Goal: Information Seeking & Learning: Learn about a topic

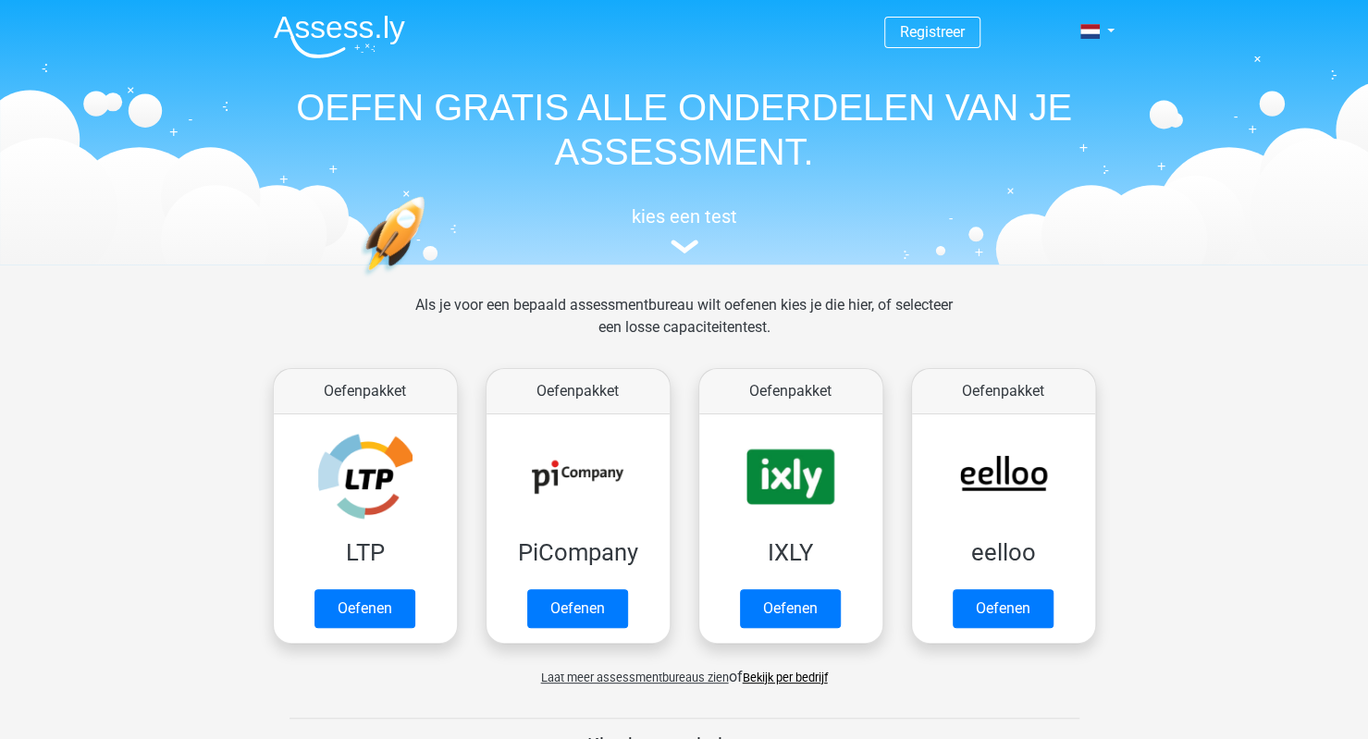
drag, startPoint x: 1366, startPoint y: 151, endPoint x: 1370, endPoint y: 191, distance: 40.9
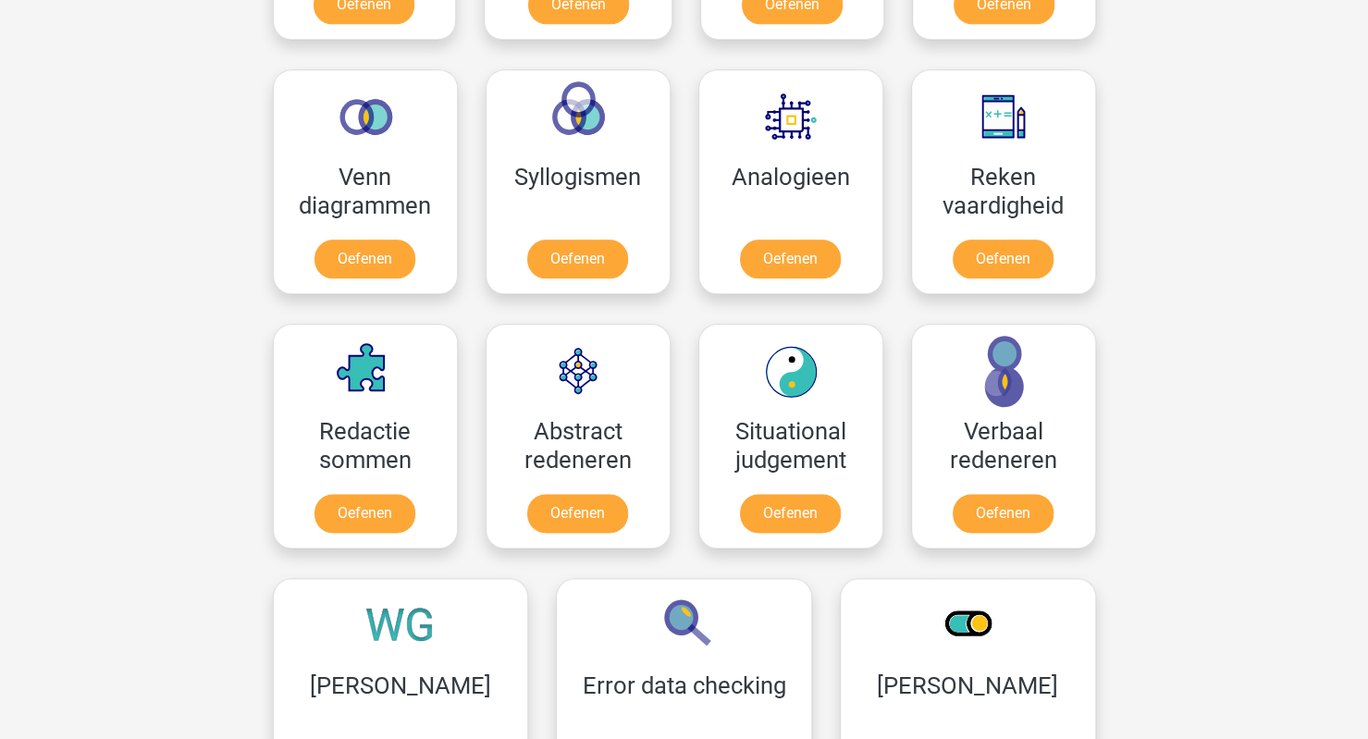
scroll to position [1063, 0]
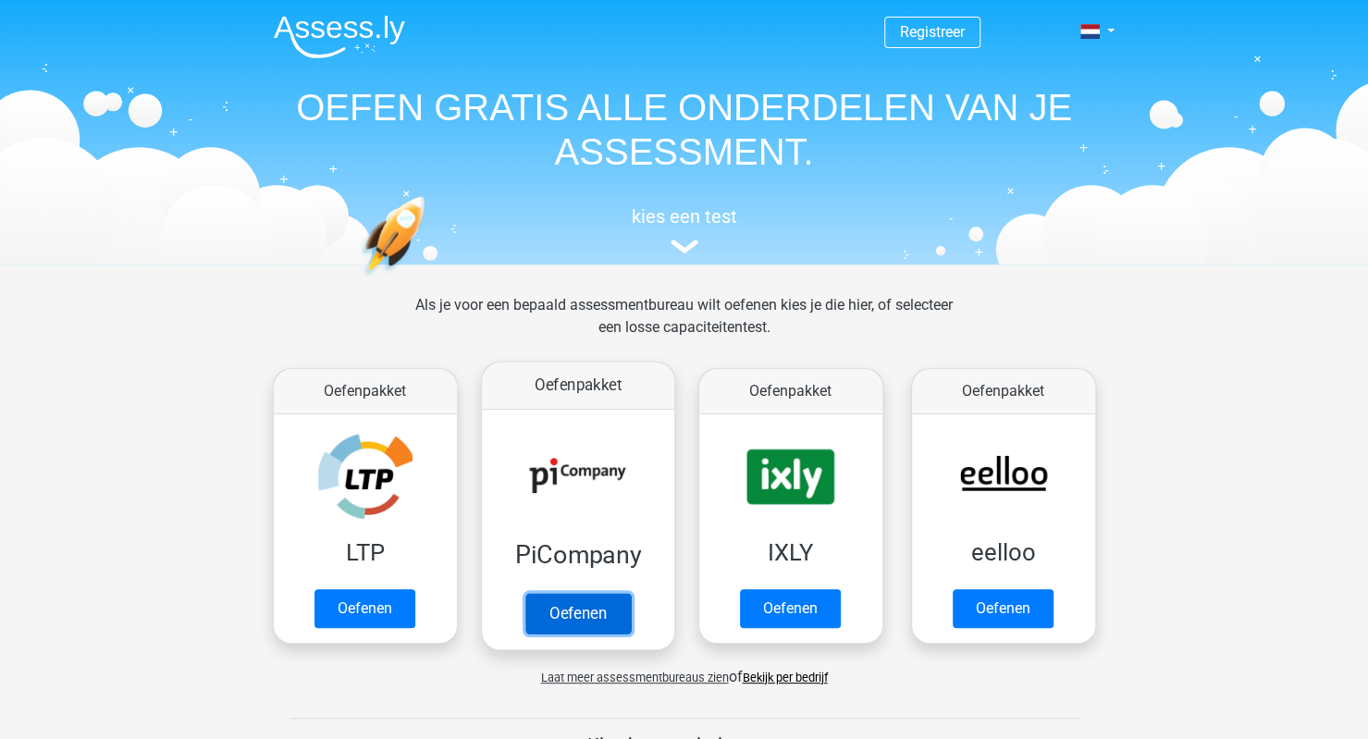
click at [578, 604] on link "Oefenen" at bounding box center [576, 613] width 105 height 41
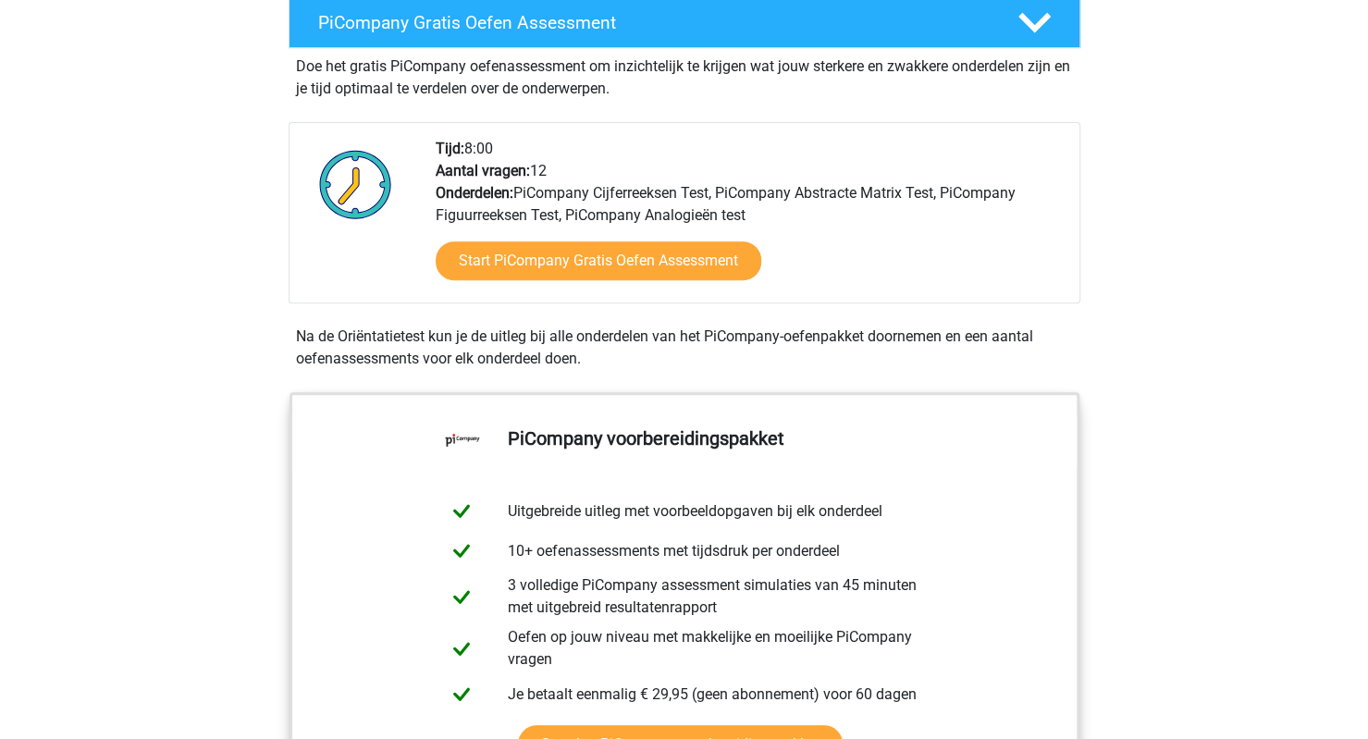
scroll to position [378, 0]
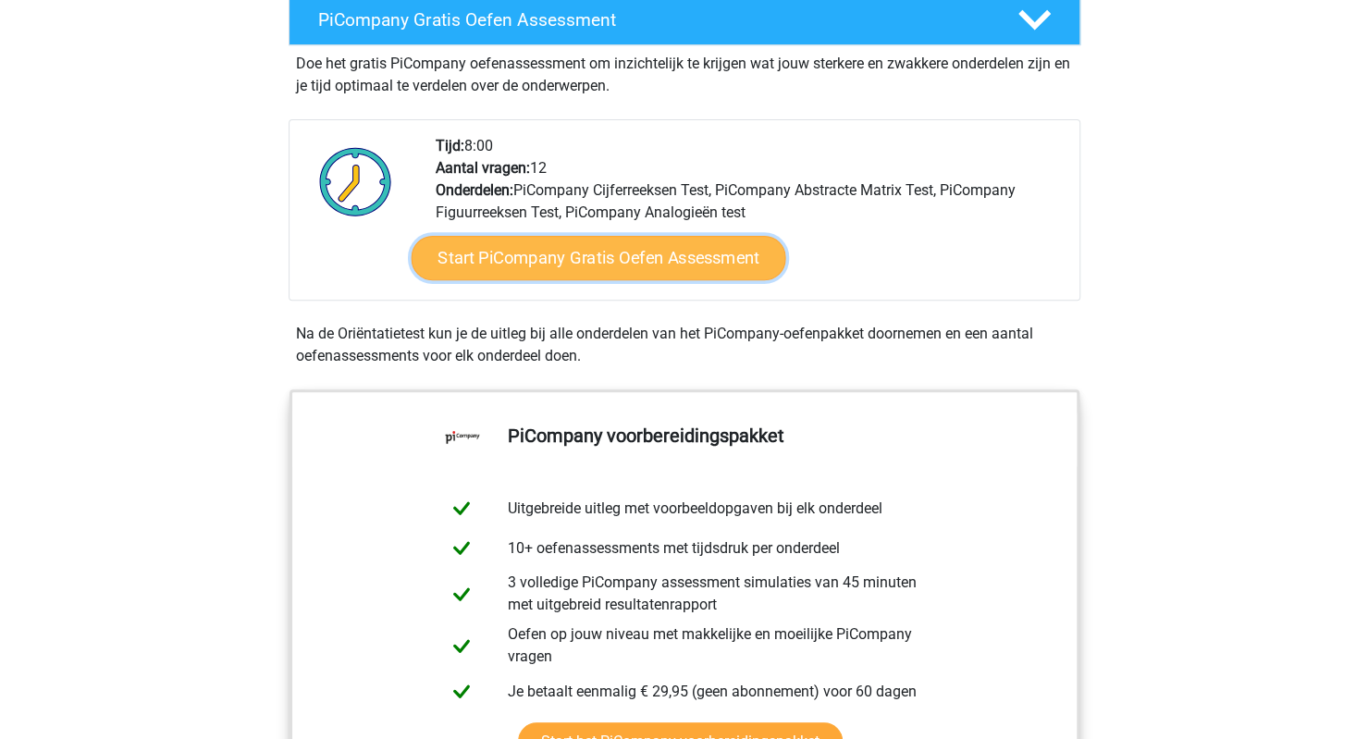
click at [675, 280] on link "Start PiCompany Gratis Oefen Assessment" at bounding box center [598, 258] width 375 height 44
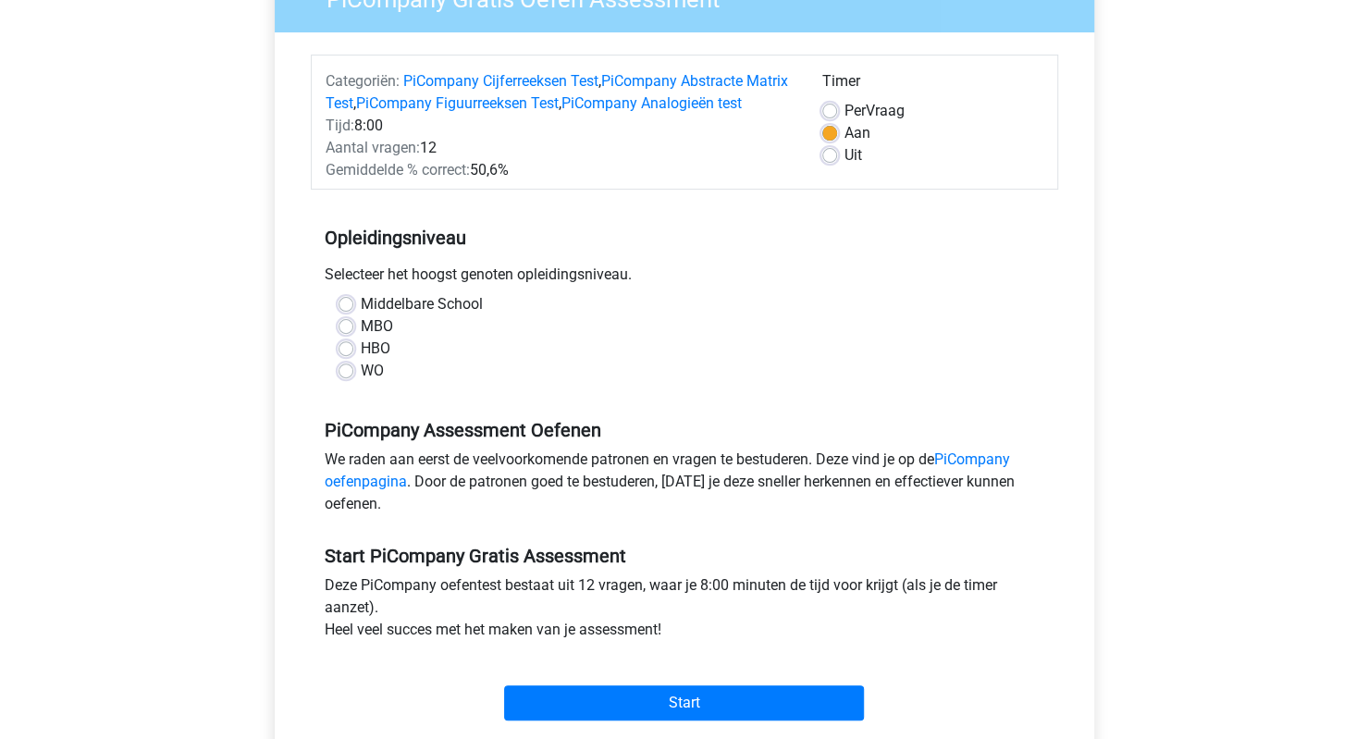
scroll to position [216, 0]
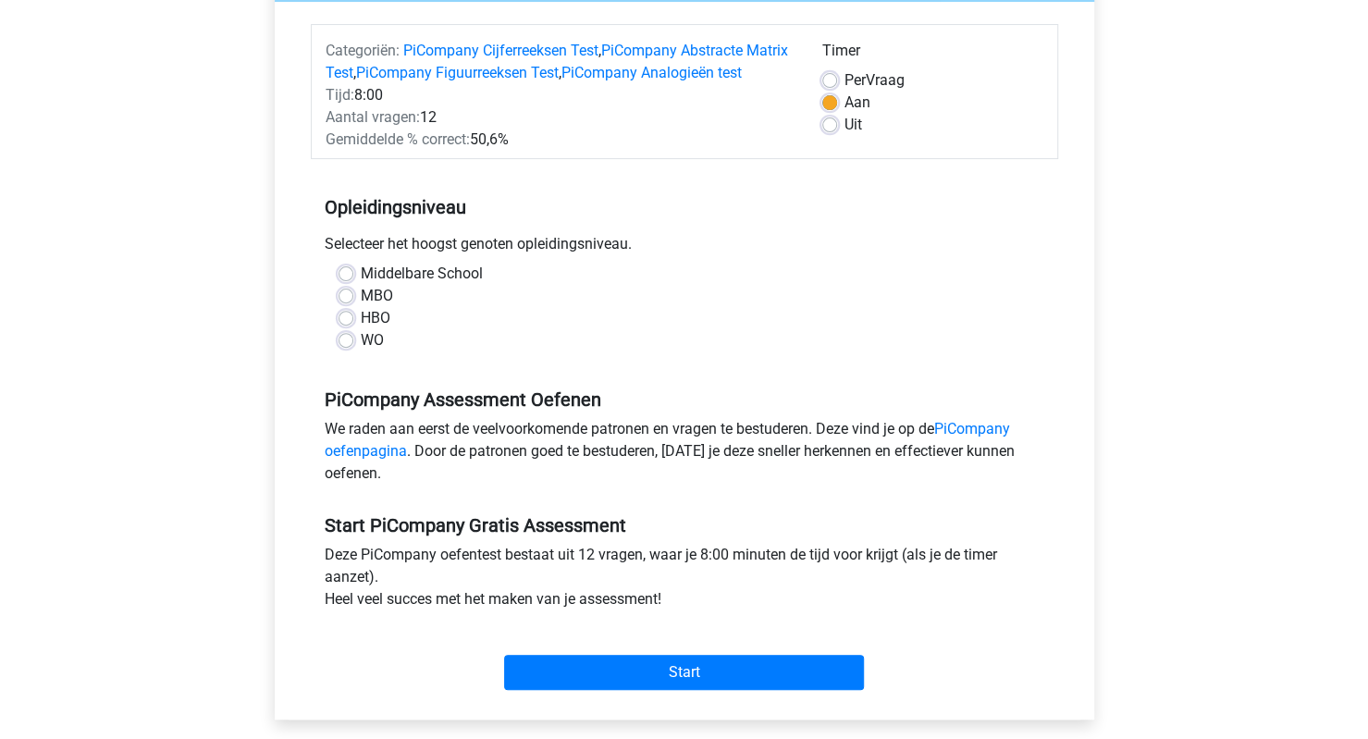
click at [349, 307] on div "MBO" at bounding box center [684, 296] width 692 height 22
click at [361, 307] on label "MBO" at bounding box center [377, 296] width 32 height 22
click at [340, 303] on input "MBO" at bounding box center [345, 294] width 15 height 18
radio input "true"
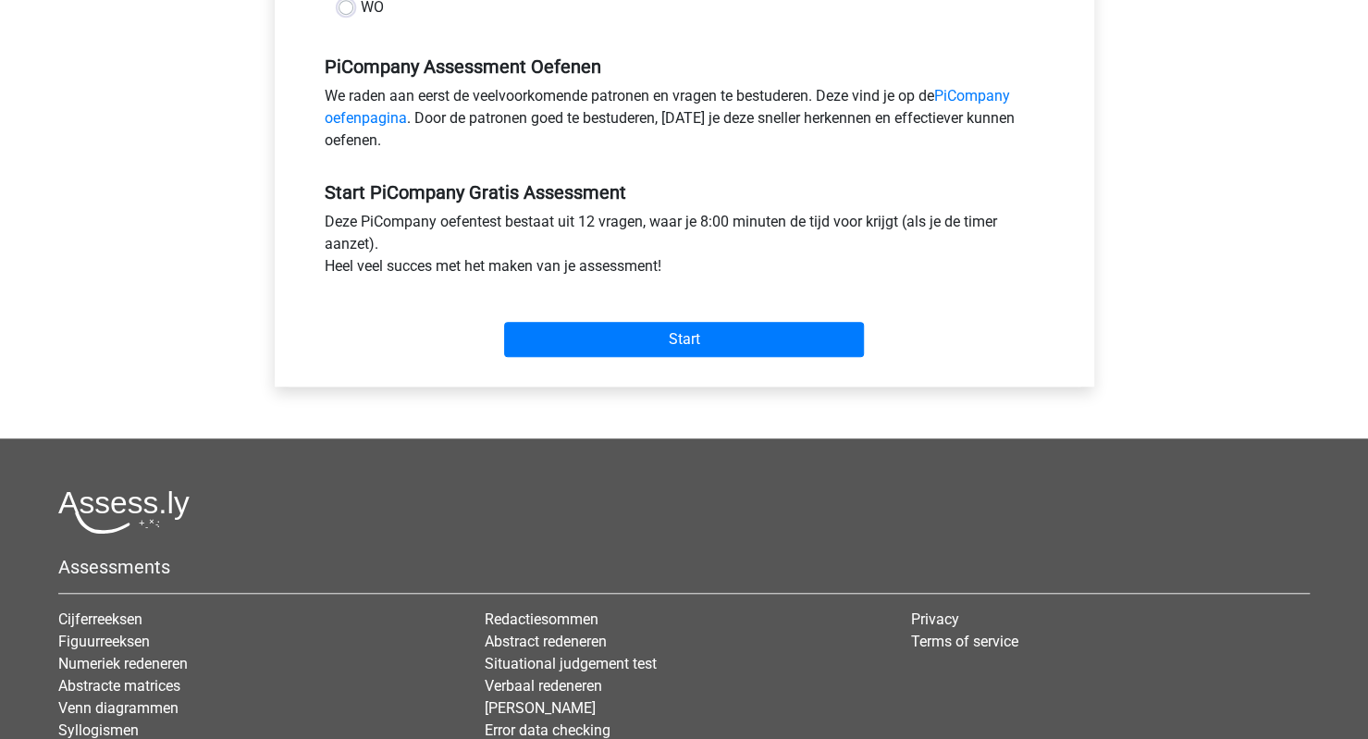
scroll to position [548, 0]
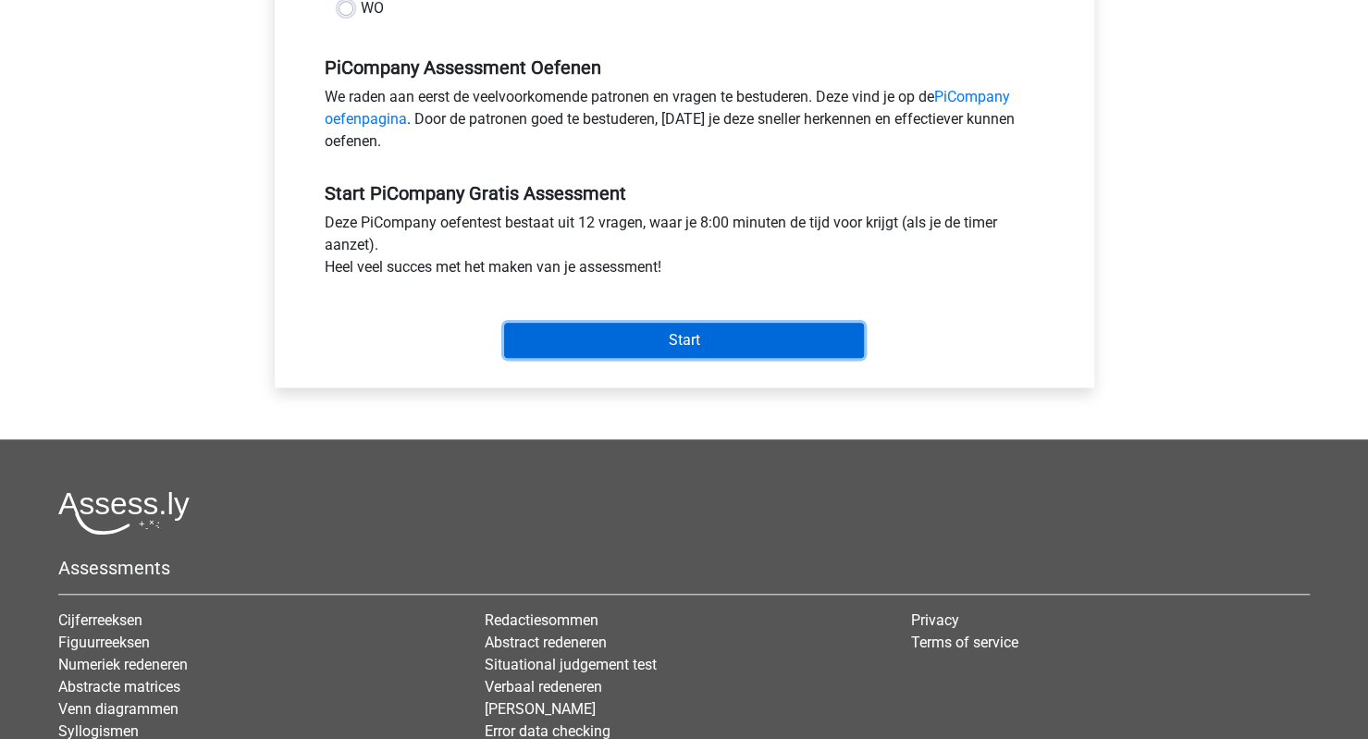
click at [710, 358] on input "Start" at bounding box center [684, 340] width 360 height 35
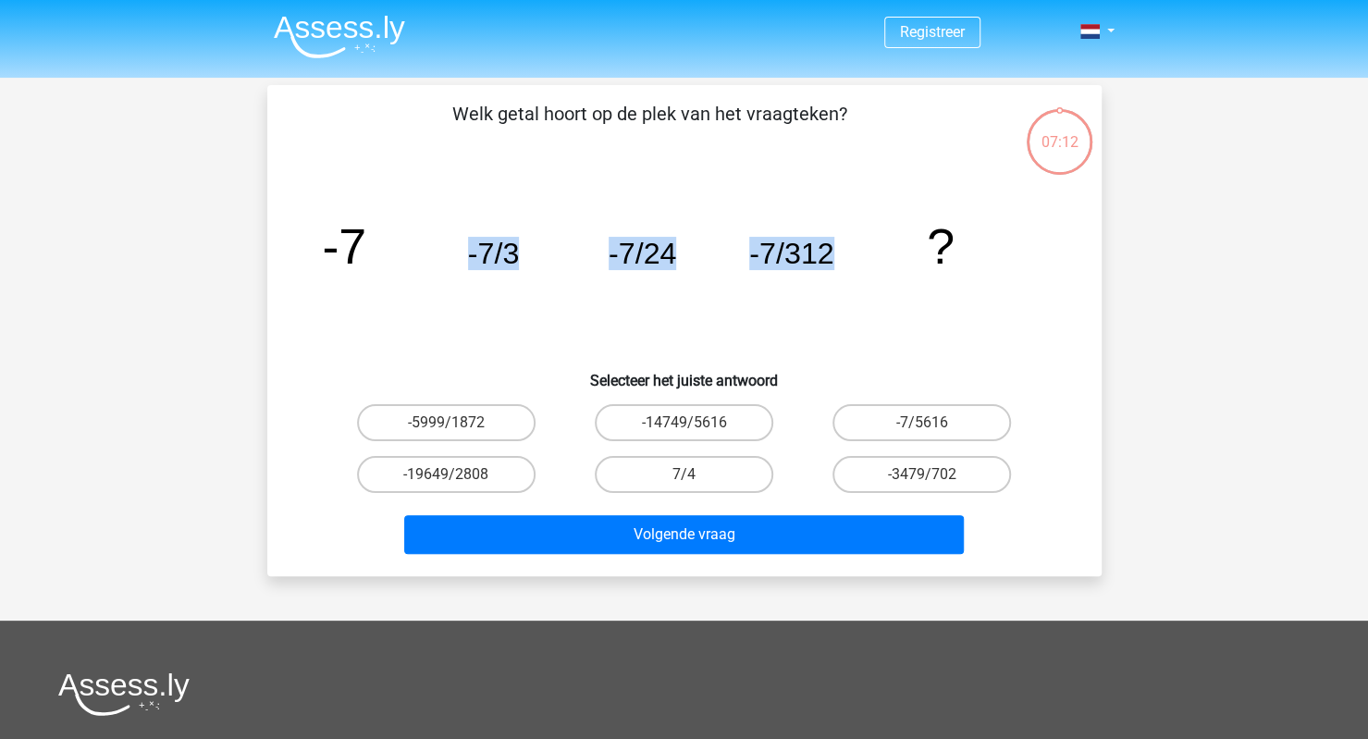
drag, startPoint x: 466, startPoint y: 256, endPoint x: 857, endPoint y: 265, distance: 391.3
click at [857, 265] on icon "image/svg+xml -7 -7/3 -7/24 -7/312 ?" at bounding box center [684, 263] width 745 height 187
click at [600, 170] on icon "image/svg+xml -7 -7/3 -7/24 -7/312 ?" at bounding box center [684, 263] width 745 height 187
drag, startPoint x: 445, startPoint y: 112, endPoint x: 848, endPoint y: 253, distance: 427.3
click at [848, 253] on div "Welk getal hoort op de plek van het vraagteken? image/svg+xml -7 -7/3 -7/24 -7/…" at bounding box center [684, 330] width 819 height 461
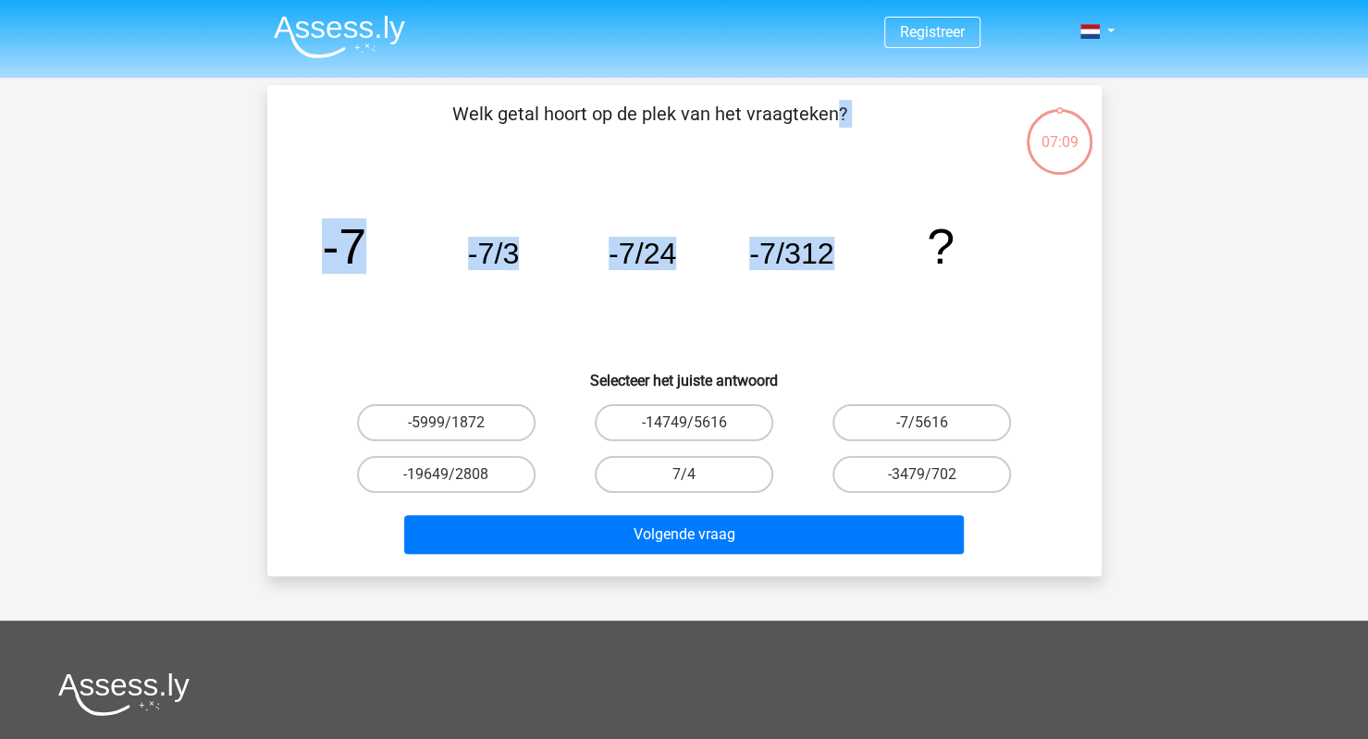
copy div "Welk getal hoort op de plek van het vraagteken? image/svg+xml -7 -7/3 -7/24 -7/…"
click at [952, 420] on label "-7/5616" at bounding box center [921, 422] width 178 height 37
click at [934, 423] on input "-7/5616" at bounding box center [928, 429] width 12 height 12
radio input "true"
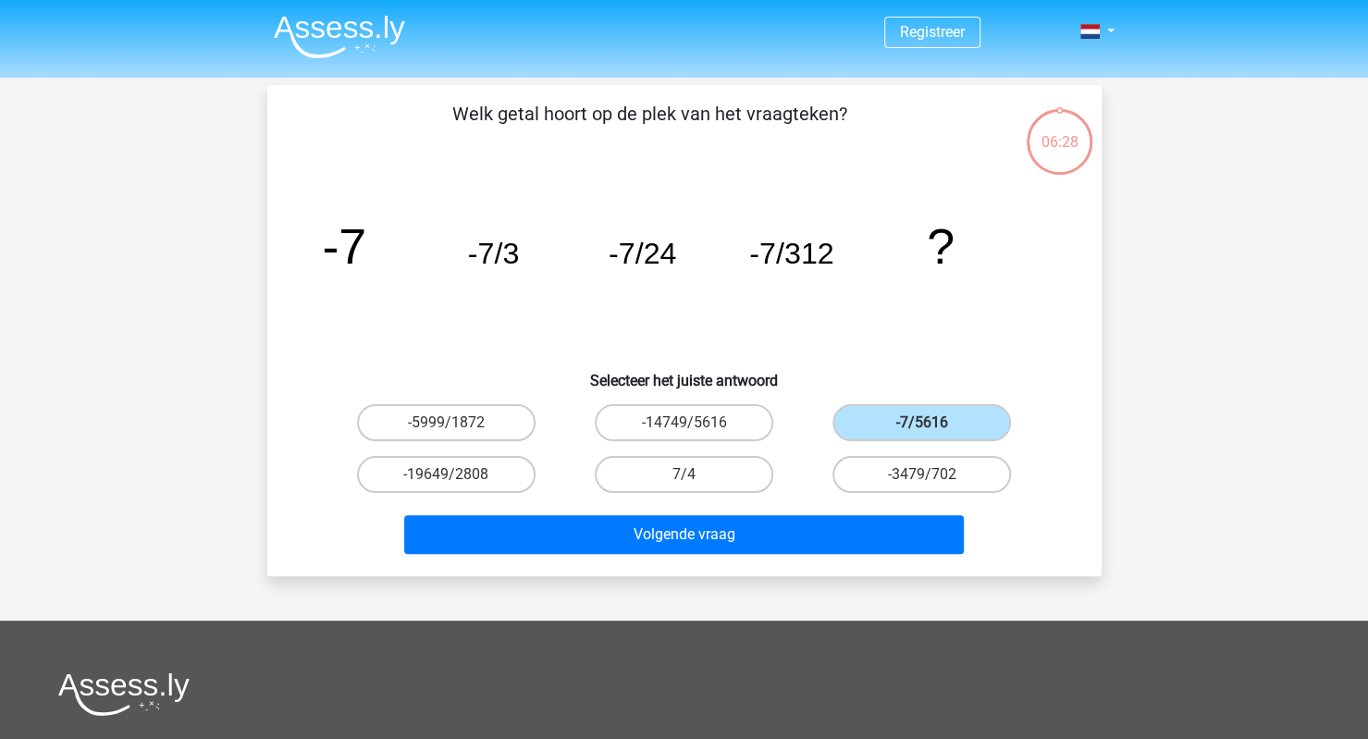
click at [886, 296] on icon "image/svg+xml -7 -7/3 -7/24 -7/312 ?" at bounding box center [684, 263] width 745 height 187
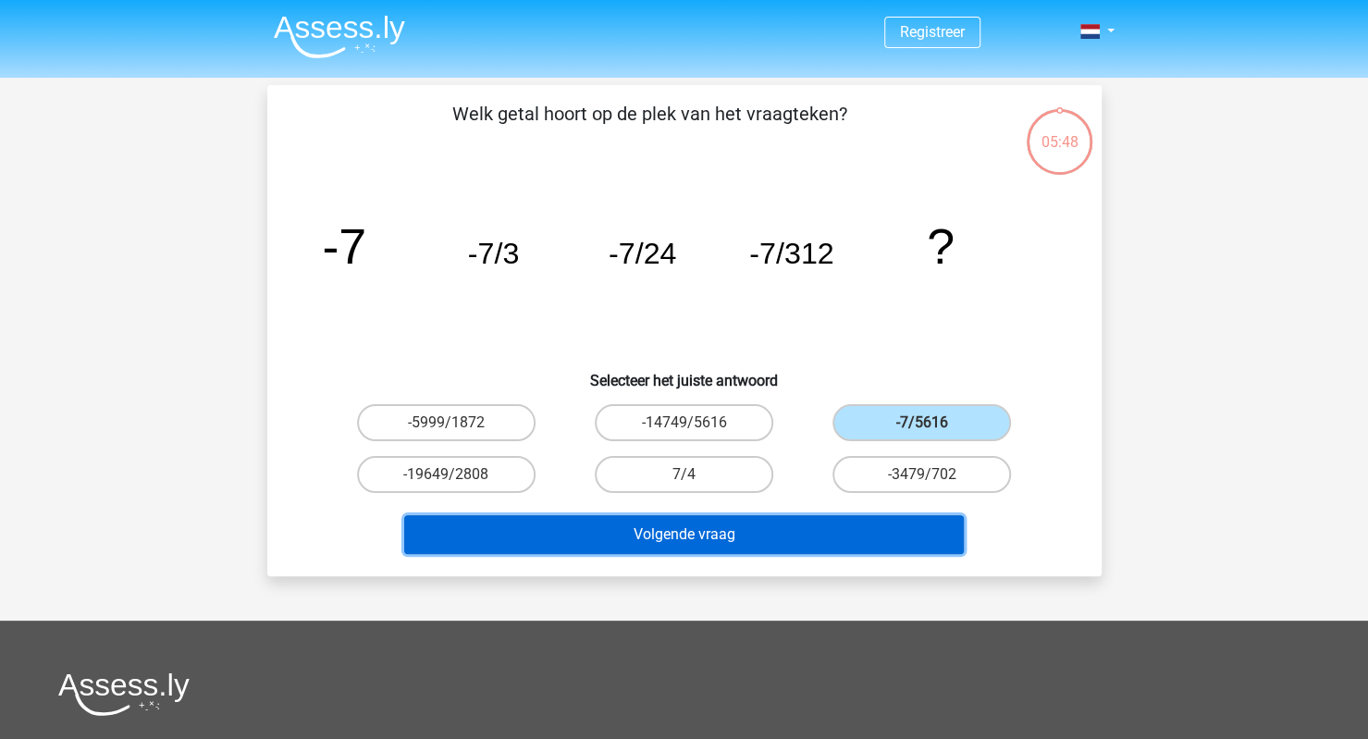
click at [710, 532] on button "Volgende vraag" at bounding box center [683, 534] width 559 height 39
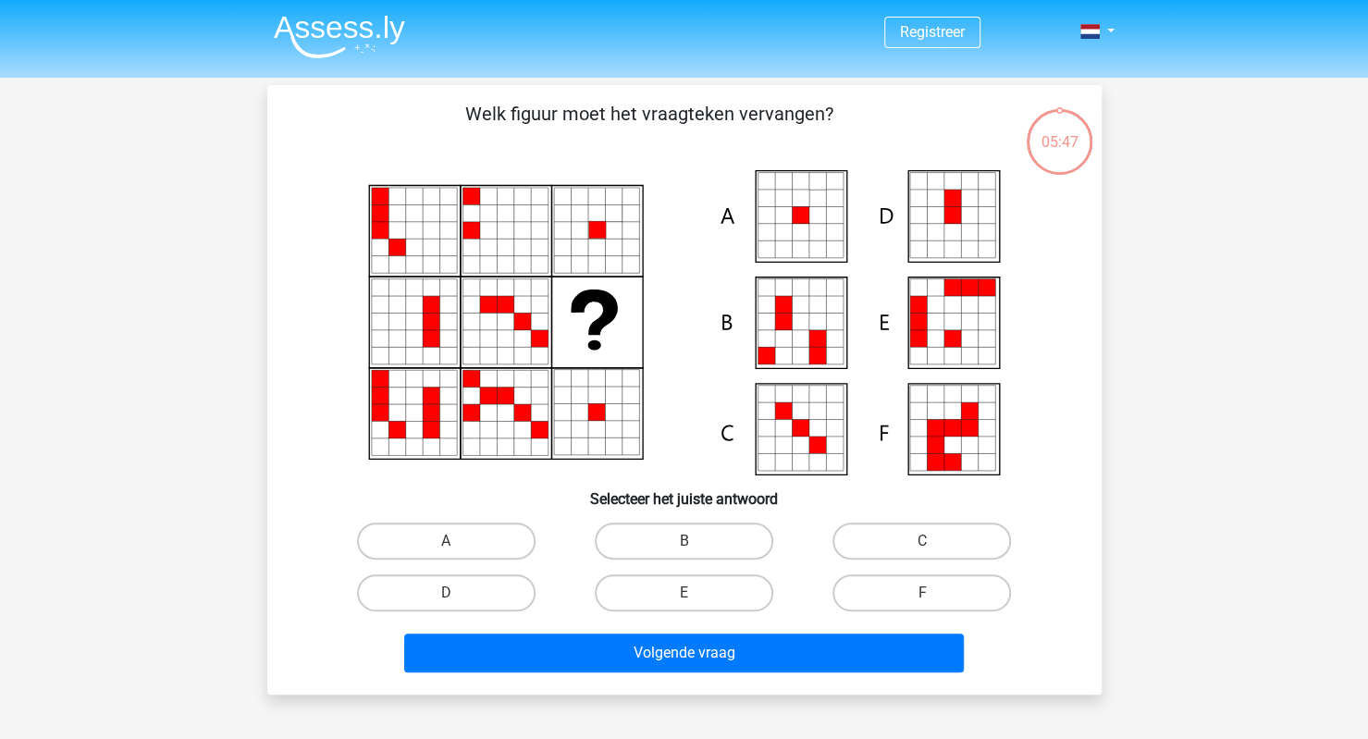
scroll to position [85, 0]
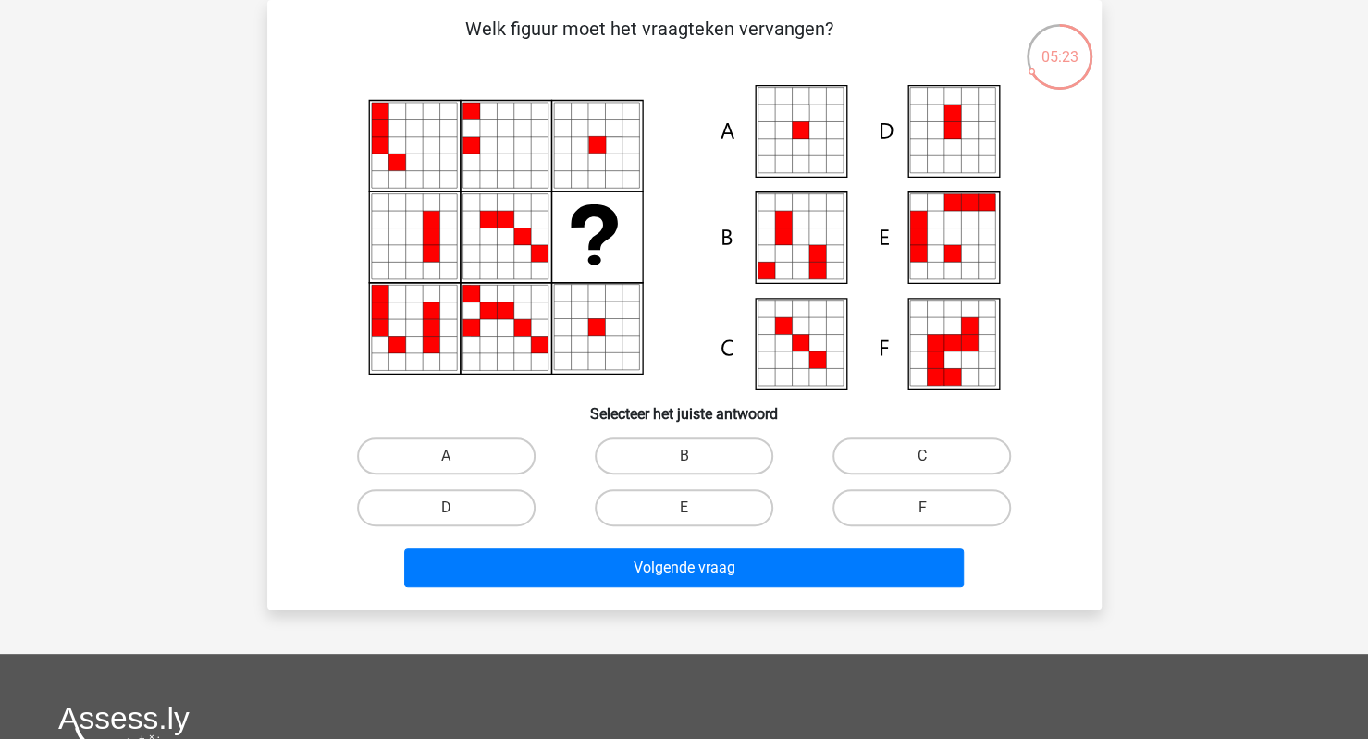
click at [803, 250] on icon at bounding box center [800, 253] width 17 height 17
click at [718, 461] on label "B" at bounding box center [684, 455] width 178 height 37
click at [695, 461] on input "B" at bounding box center [689, 462] width 12 height 12
radio input "true"
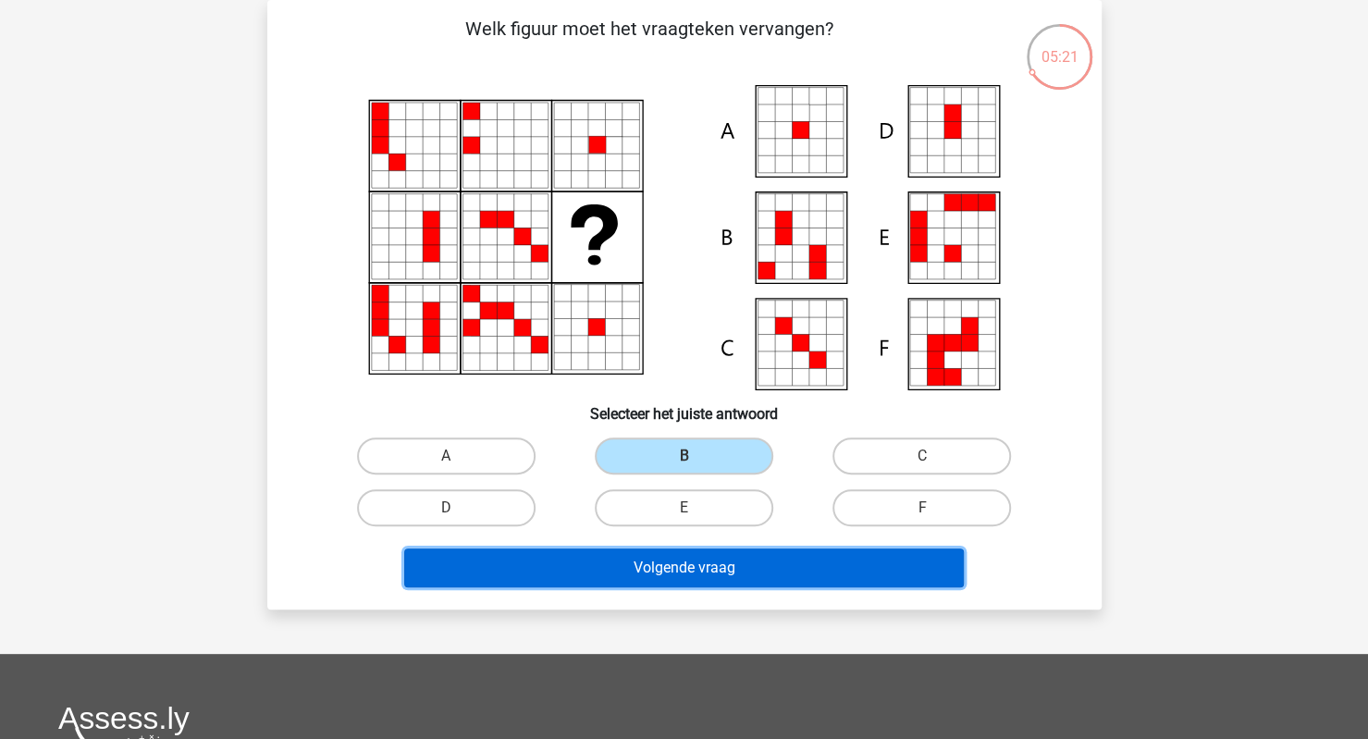
click at [698, 561] on button "Volgende vraag" at bounding box center [683, 567] width 559 height 39
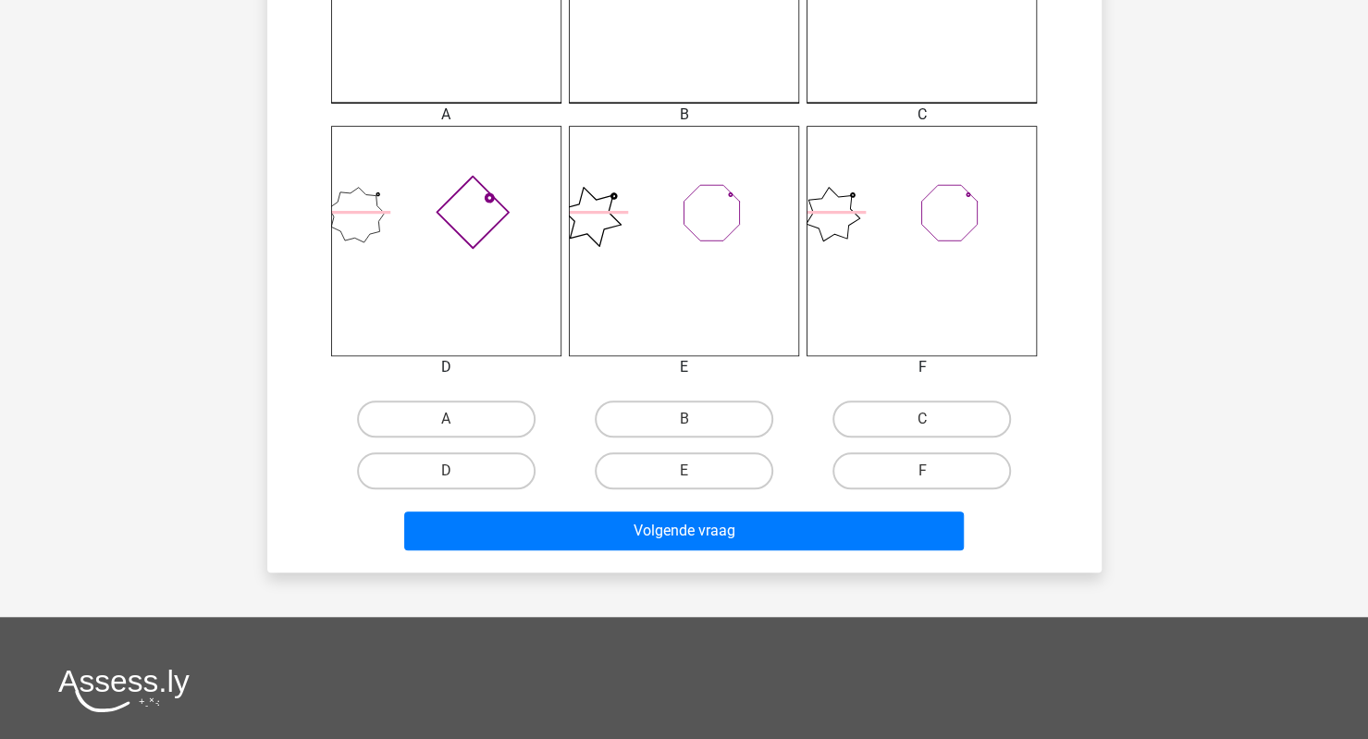
scroll to position [657, 0]
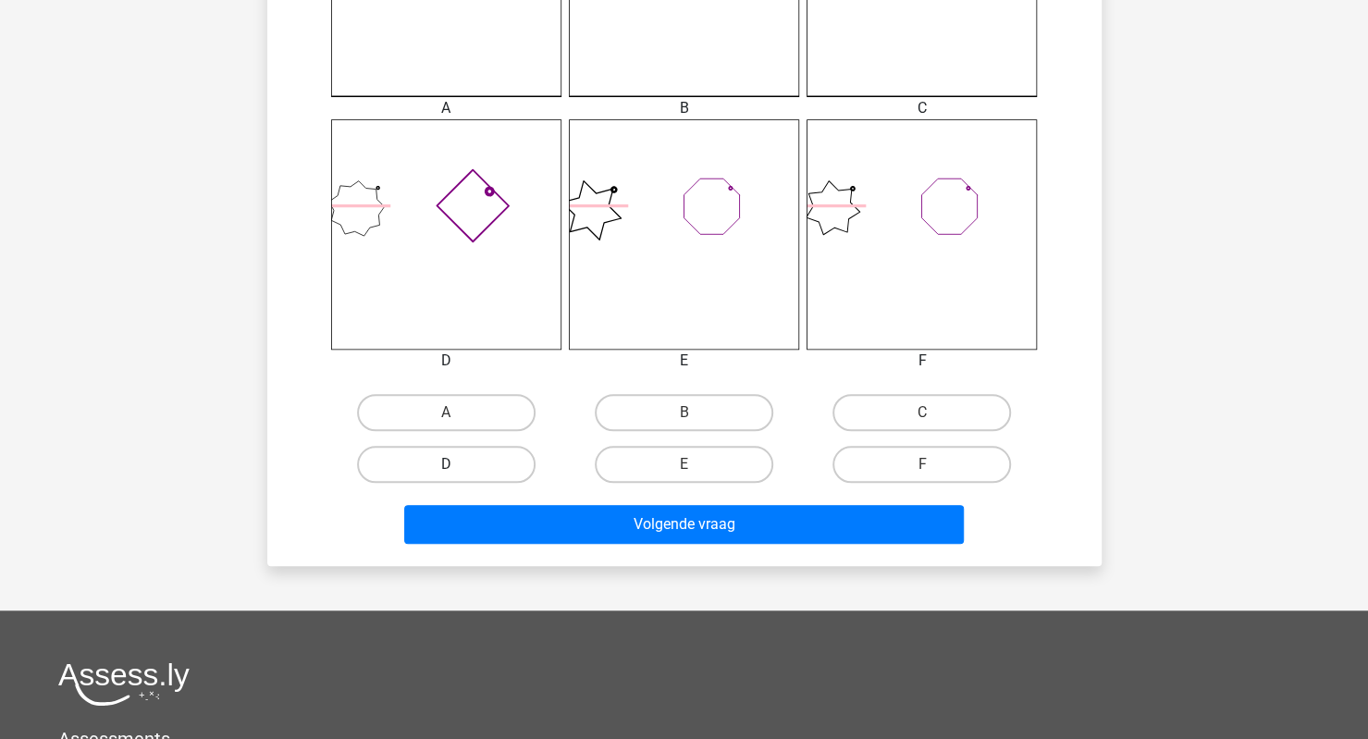
click at [450, 461] on label "D" at bounding box center [446, 464] width 178 height 37
click at [450, 464] on input "D" at bounding box center [452, 470] width 12 height 12
radio input "true"
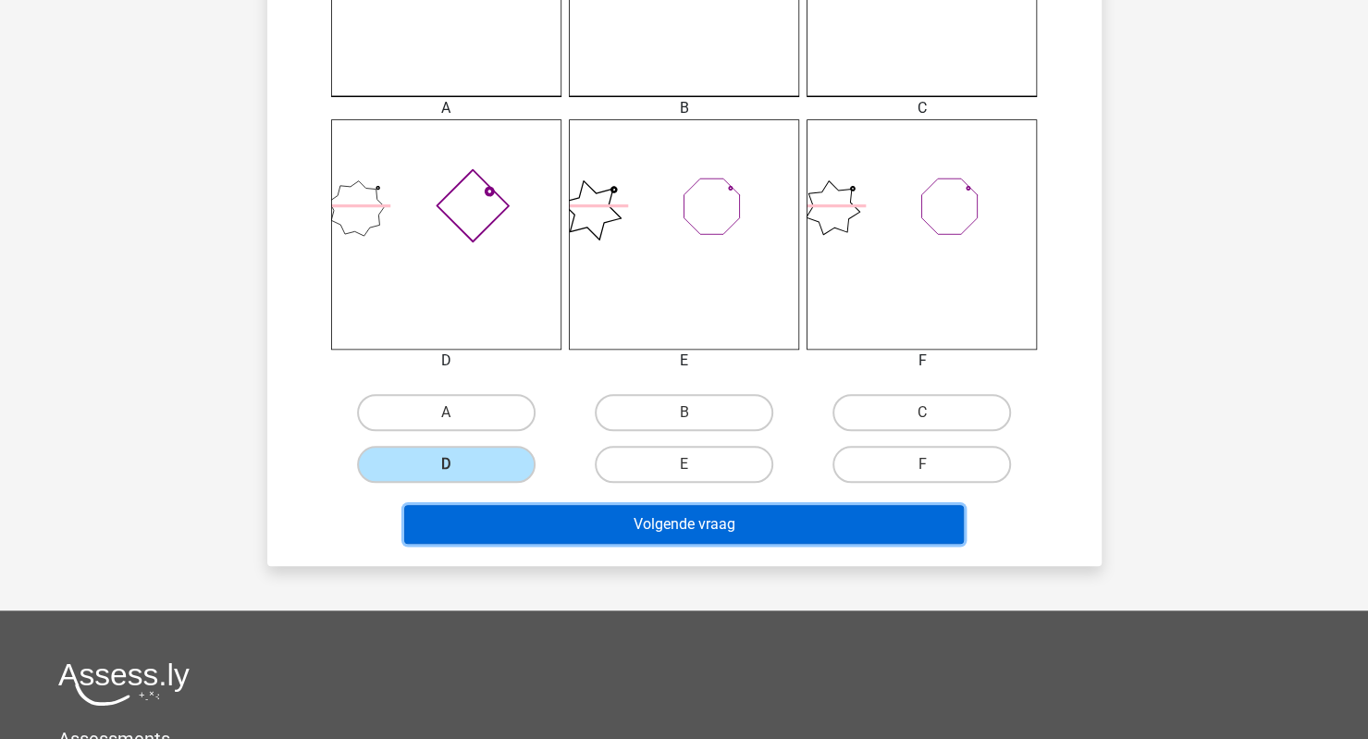
click at [669, 510] on button "Volgende vraag" at bounding box center [683, 524] width 559 height 39
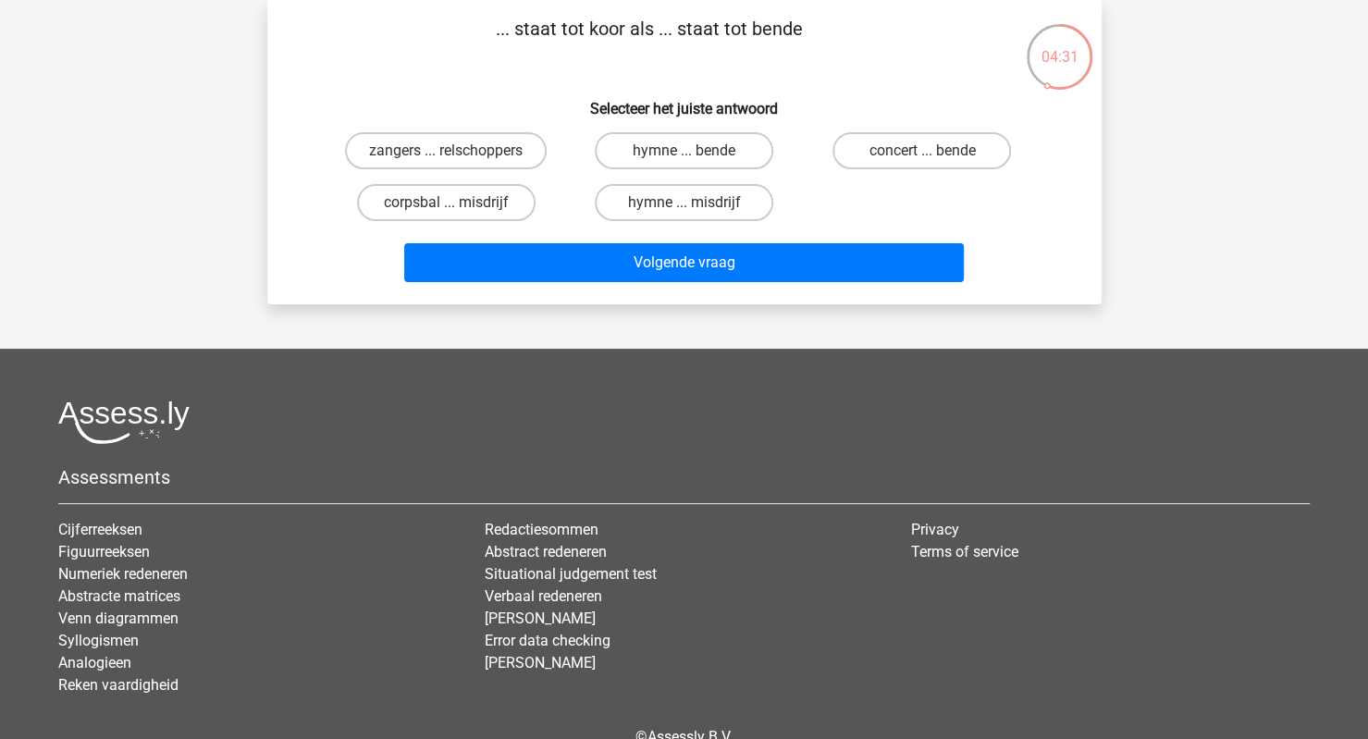
scroll to position [0, 0]
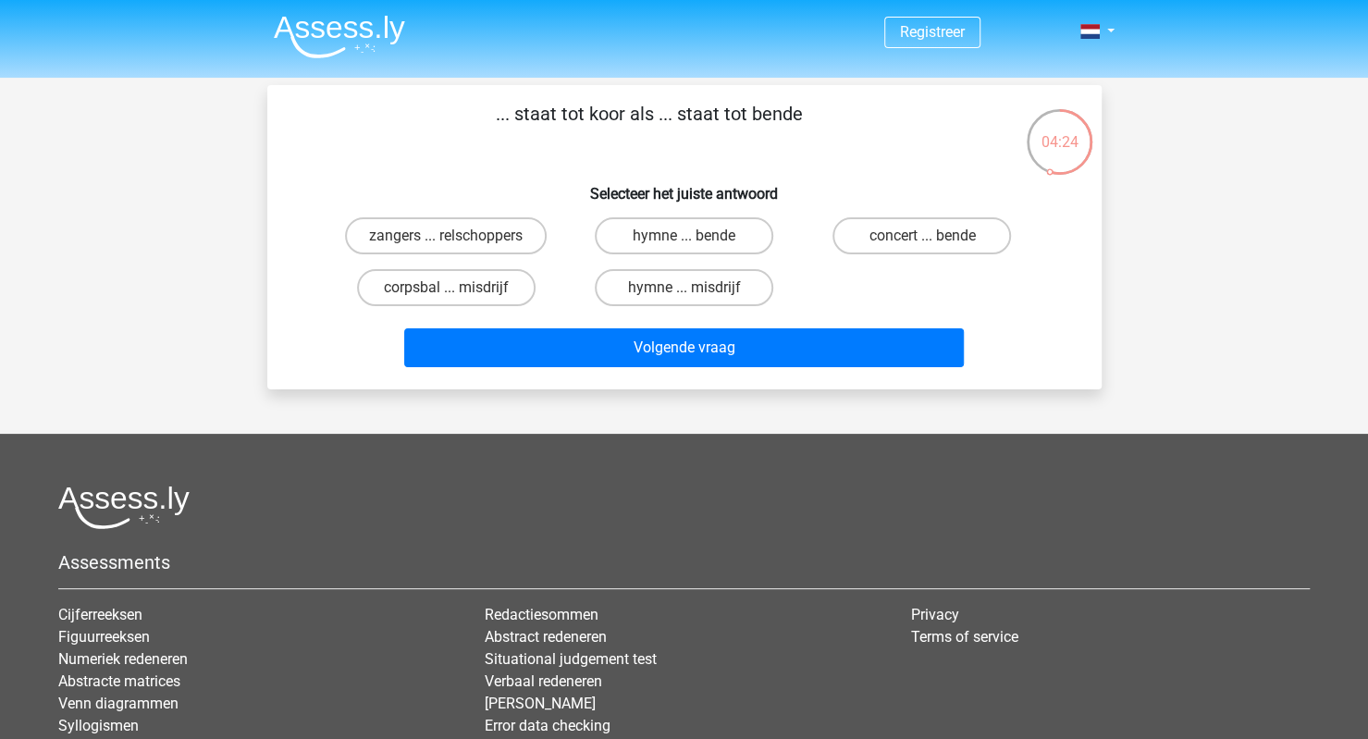
click at [457, 239] on input "zangers ... relschoppers" at bounding box center [452, 242] width 12 height 12
radio input "true"
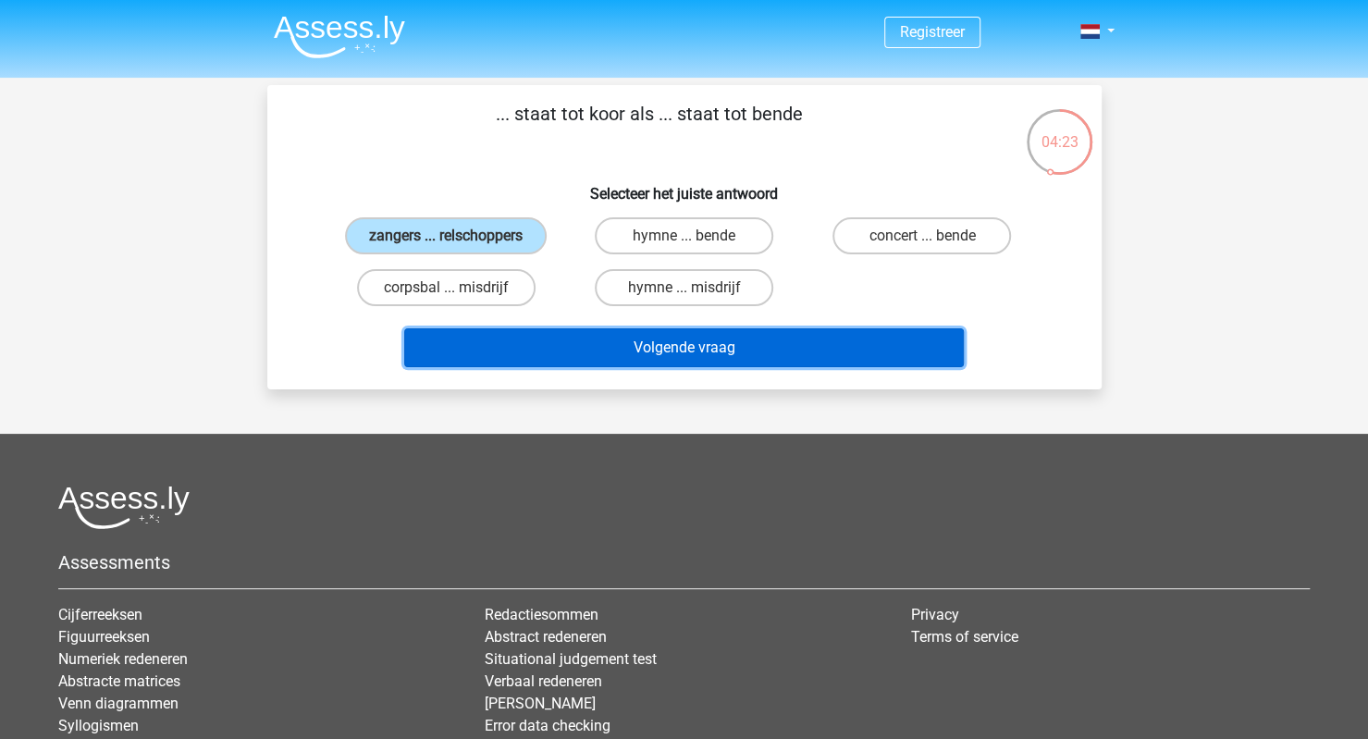
click at [635, 335] on button "Volgende vraag" at bounding box center [683, 347] width 559 height 39
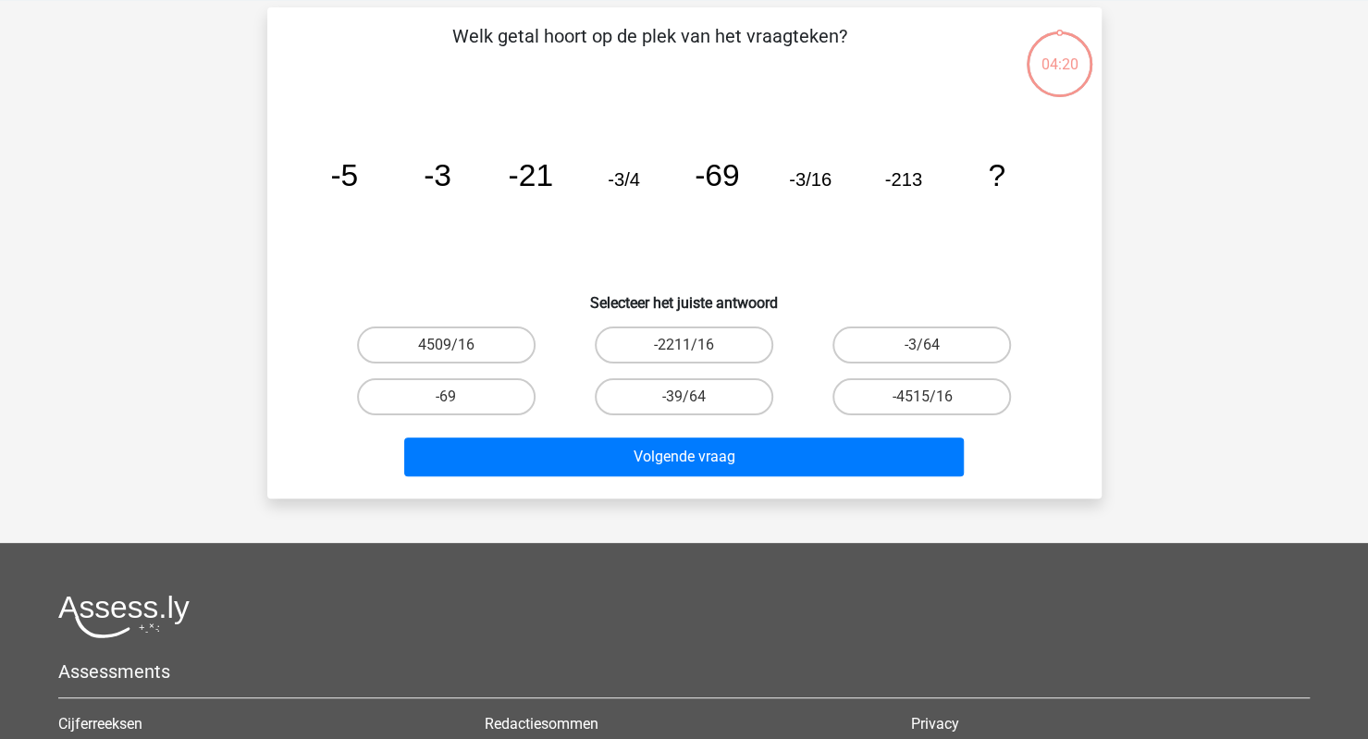
scroll to position [85, 0]
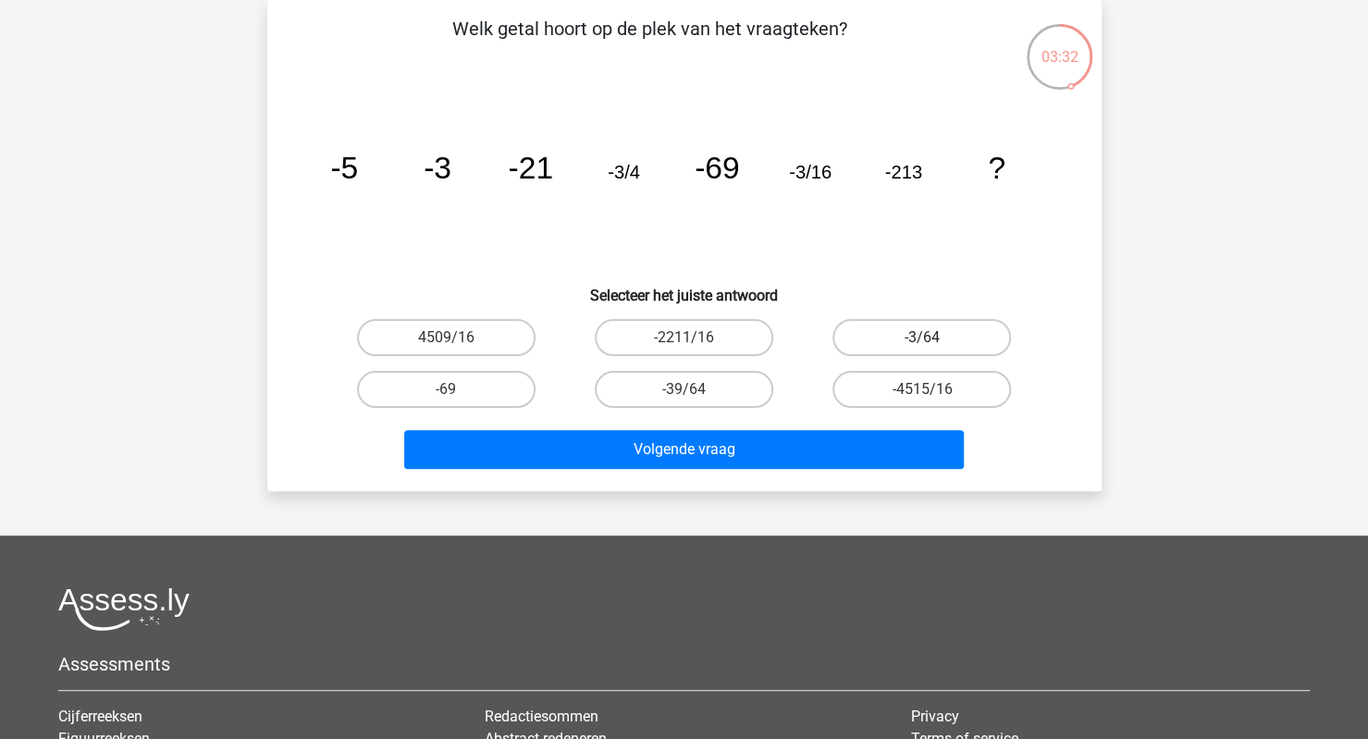
click at [884, 335] on label "-3/64" at bounding box center [921, 337] width 178 height 37
click at [922, 338] on input "-3/64" at bounding box center [928, 344] width 12 height 12
radio input "true"
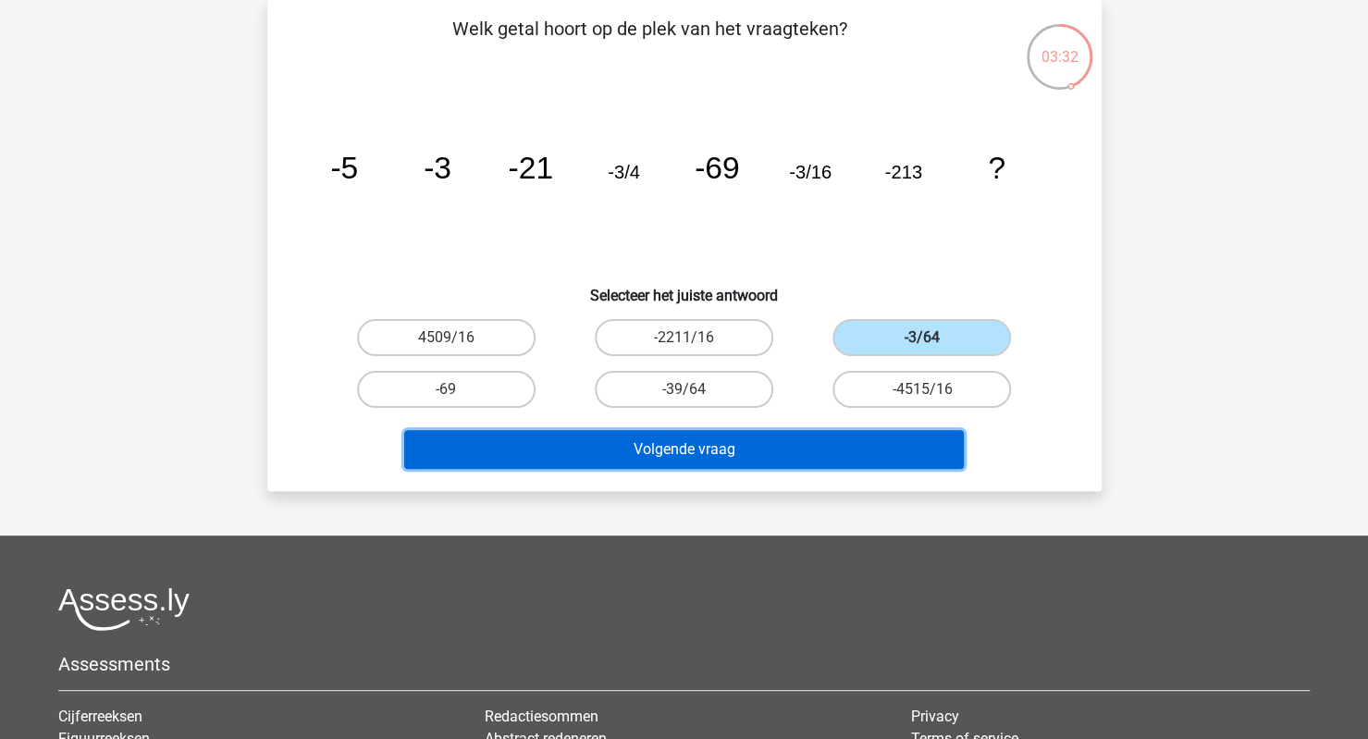
click at [784, 446] on button "Volgende vraag" at bounding box center [683, 449] width 559 height 39
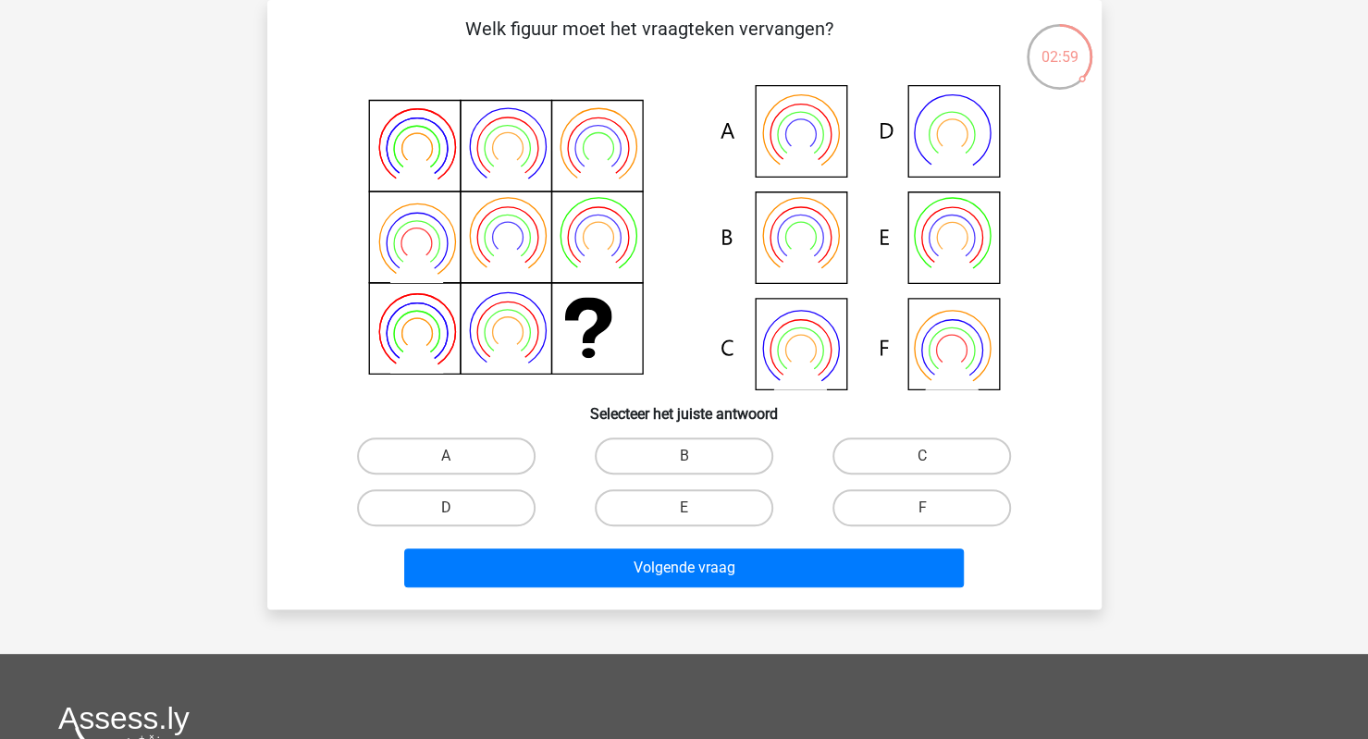
click at [799, 339] on icon at bounding box center [684, 237] width 745 height 305
click at [736, 451] on label "B" at bounding box center [684, 455] width 178 height 37
click at [695, 456] on input "B" at bounding box center [689, 462] width 12 height 12
radio input "true"
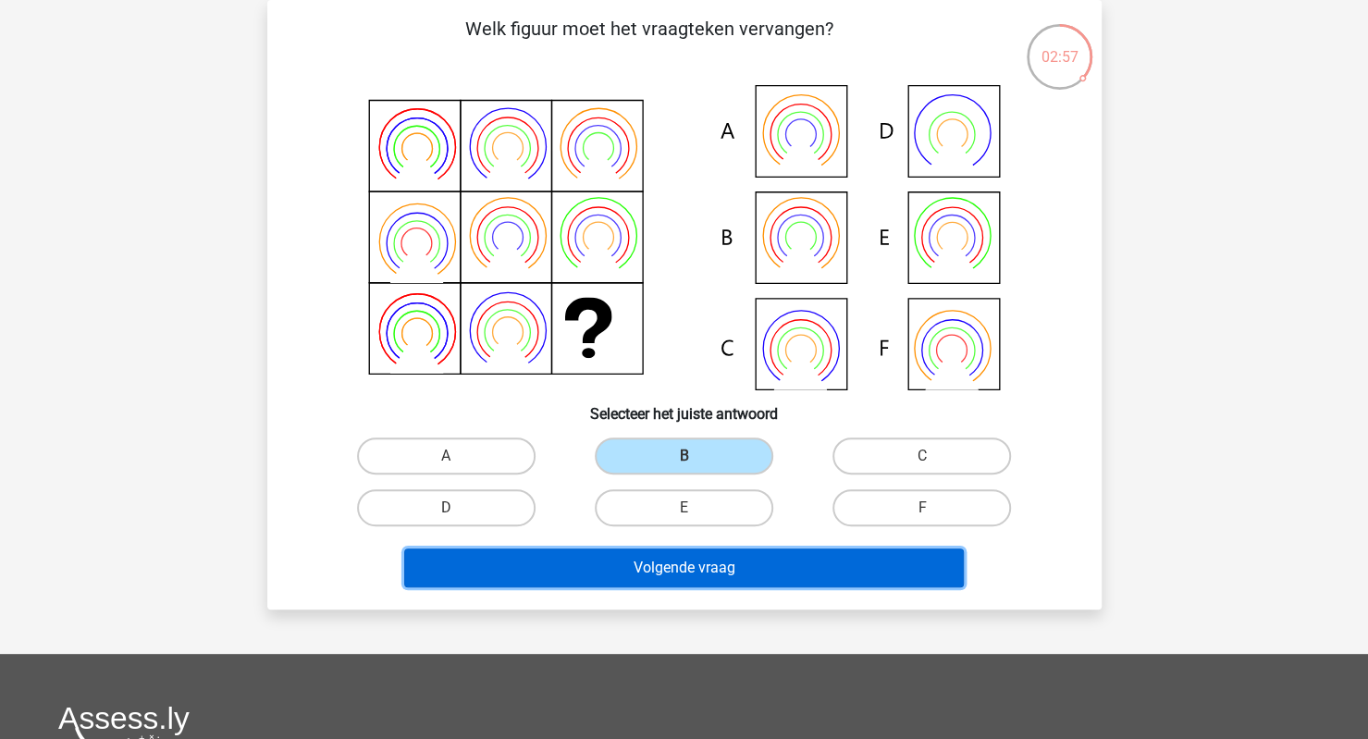
click at [731, 558] on button "Volgende vraag" at bounding box center [683, 567] width 559 height 39
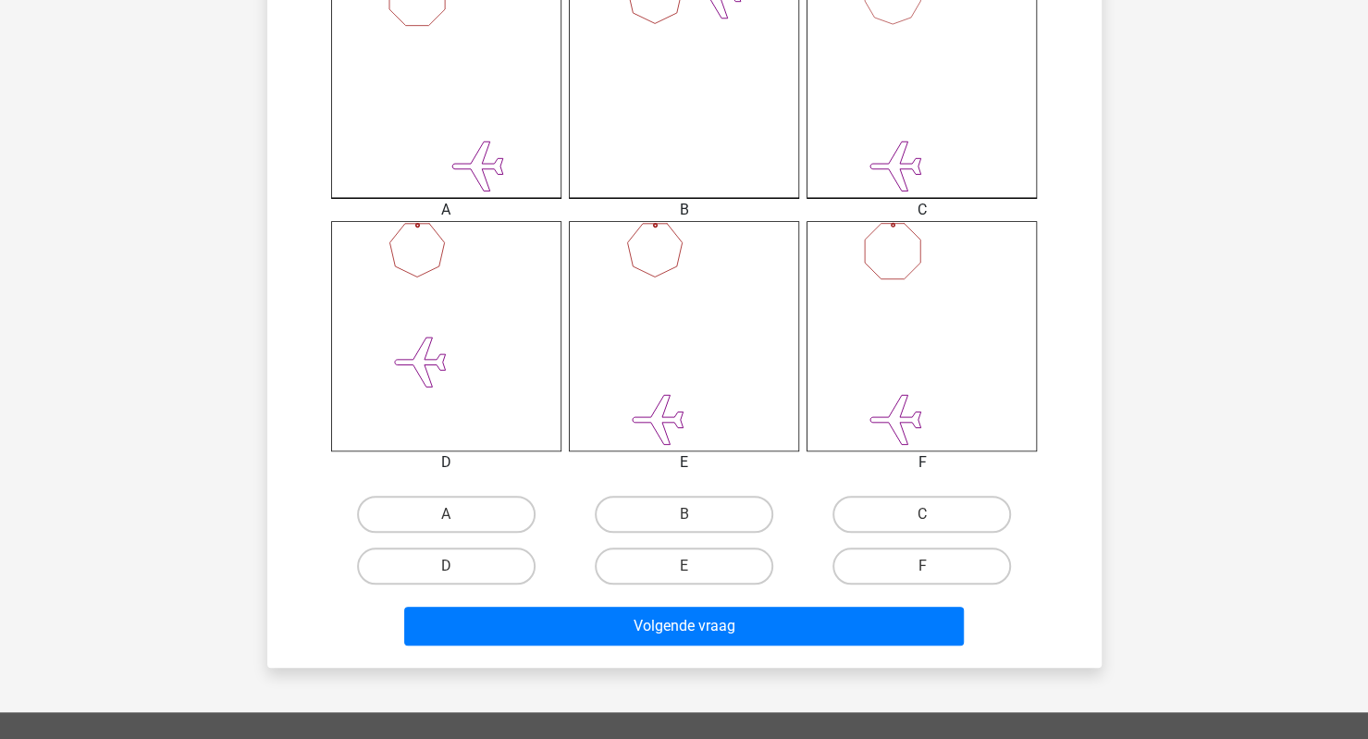
scroll to position [564, 0]
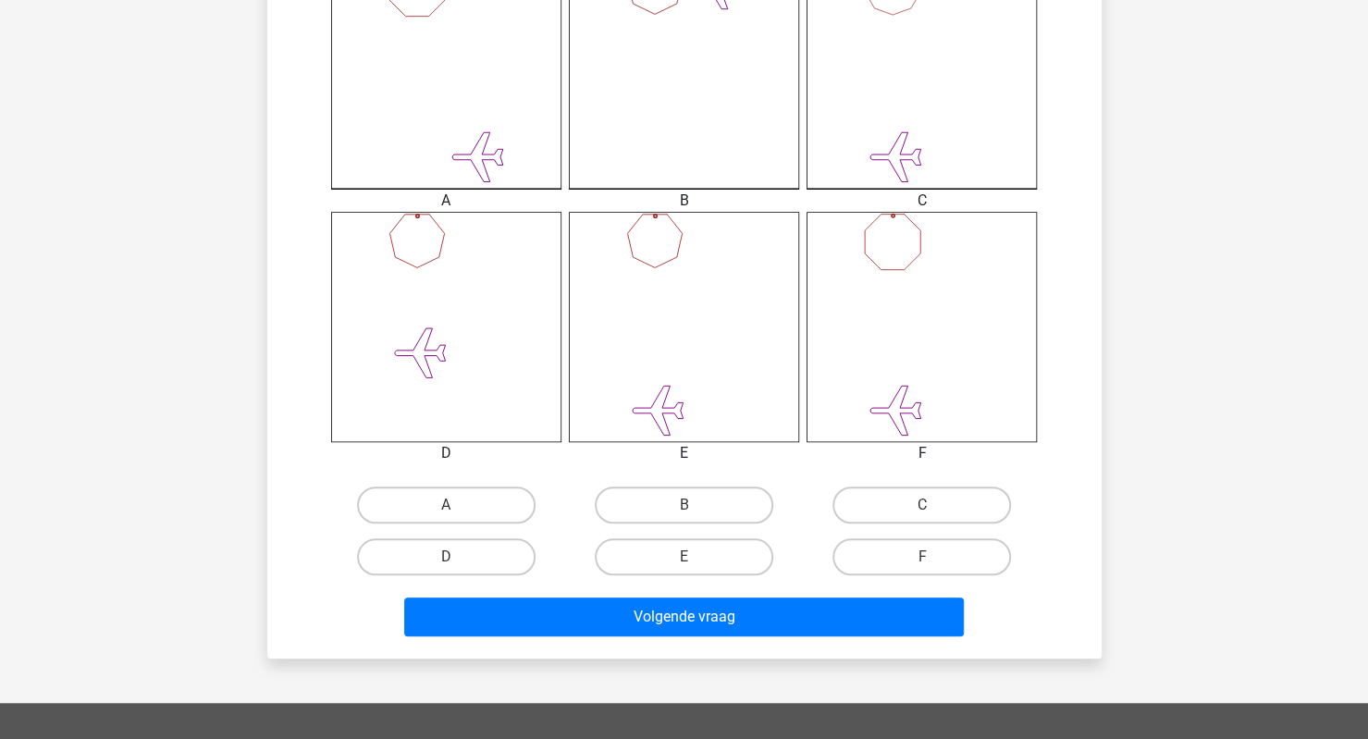
click at [924, 559] on input "F" at bounding box center [928, 563] width 12 height 12
radio input "true"
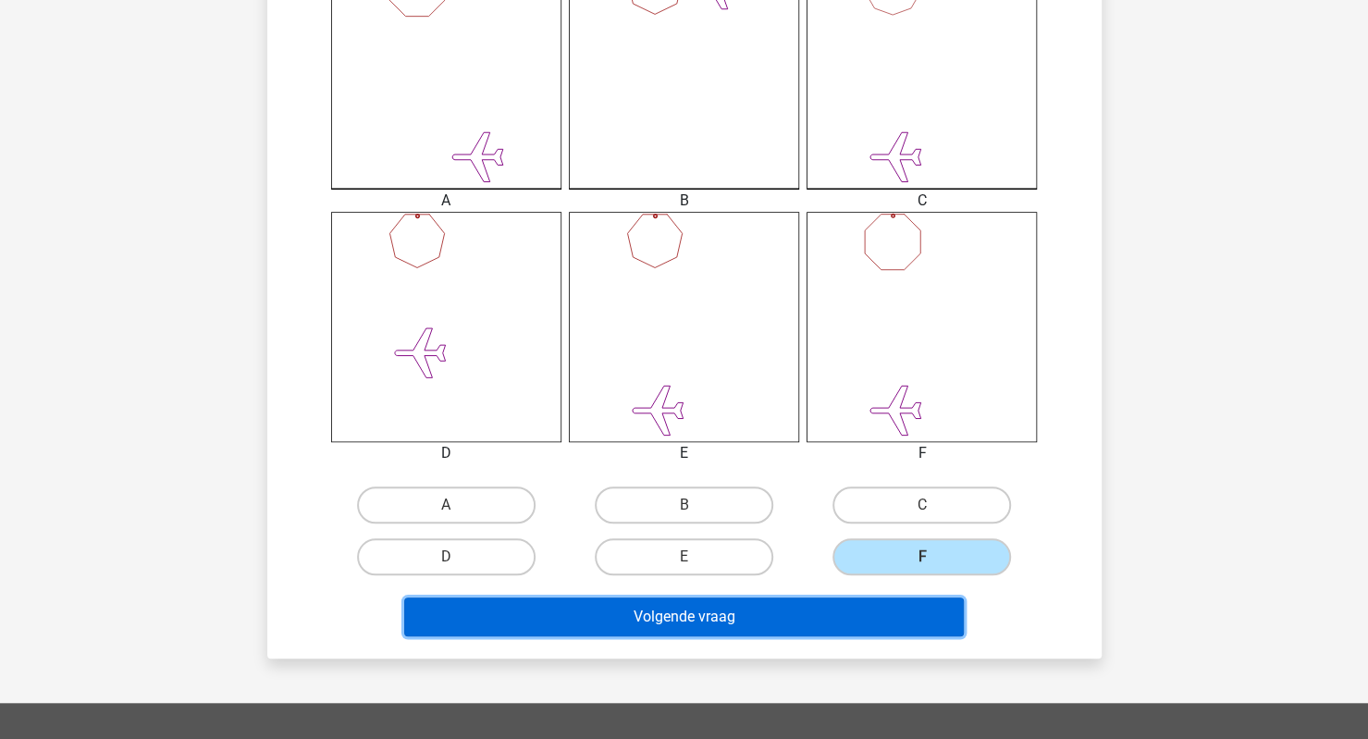
click at [819, 613] on button "Volgende vraag" at bounding box center [683, 616] width 559 height 39
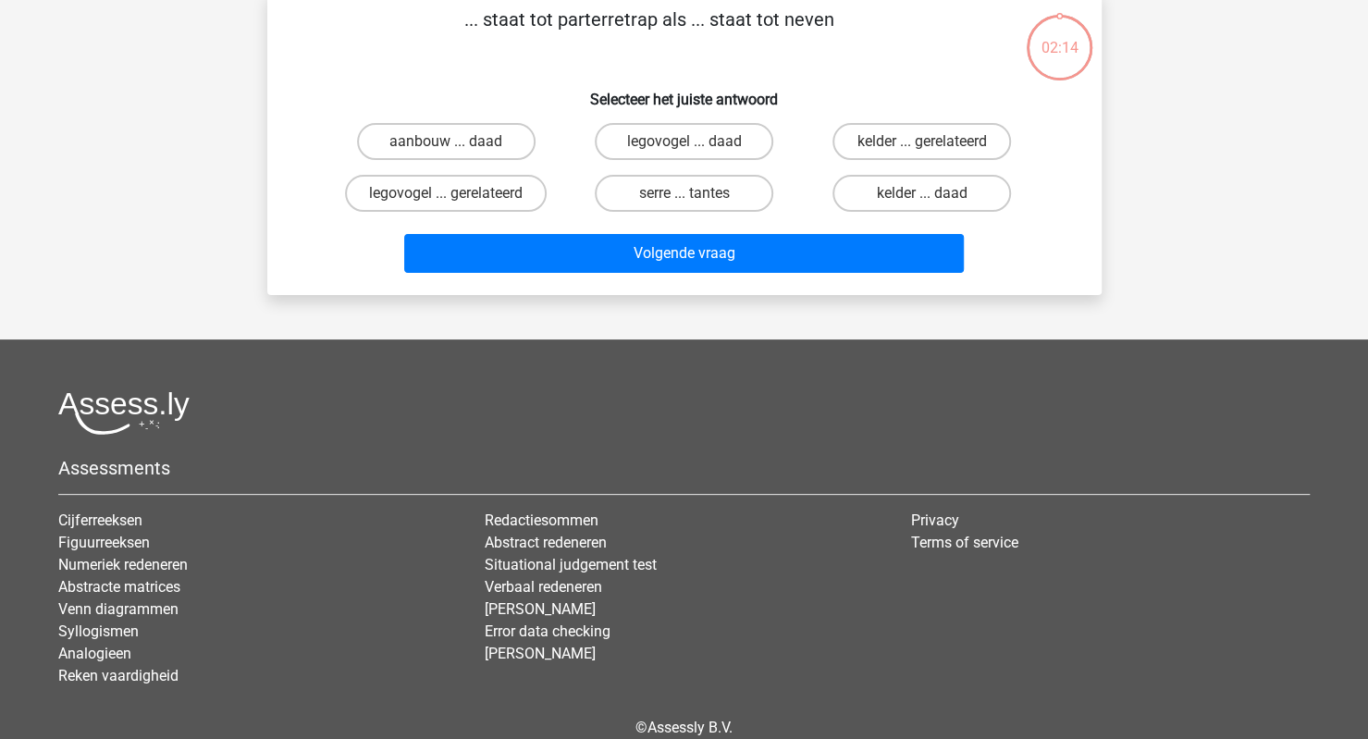
scroll to position [85, 0]
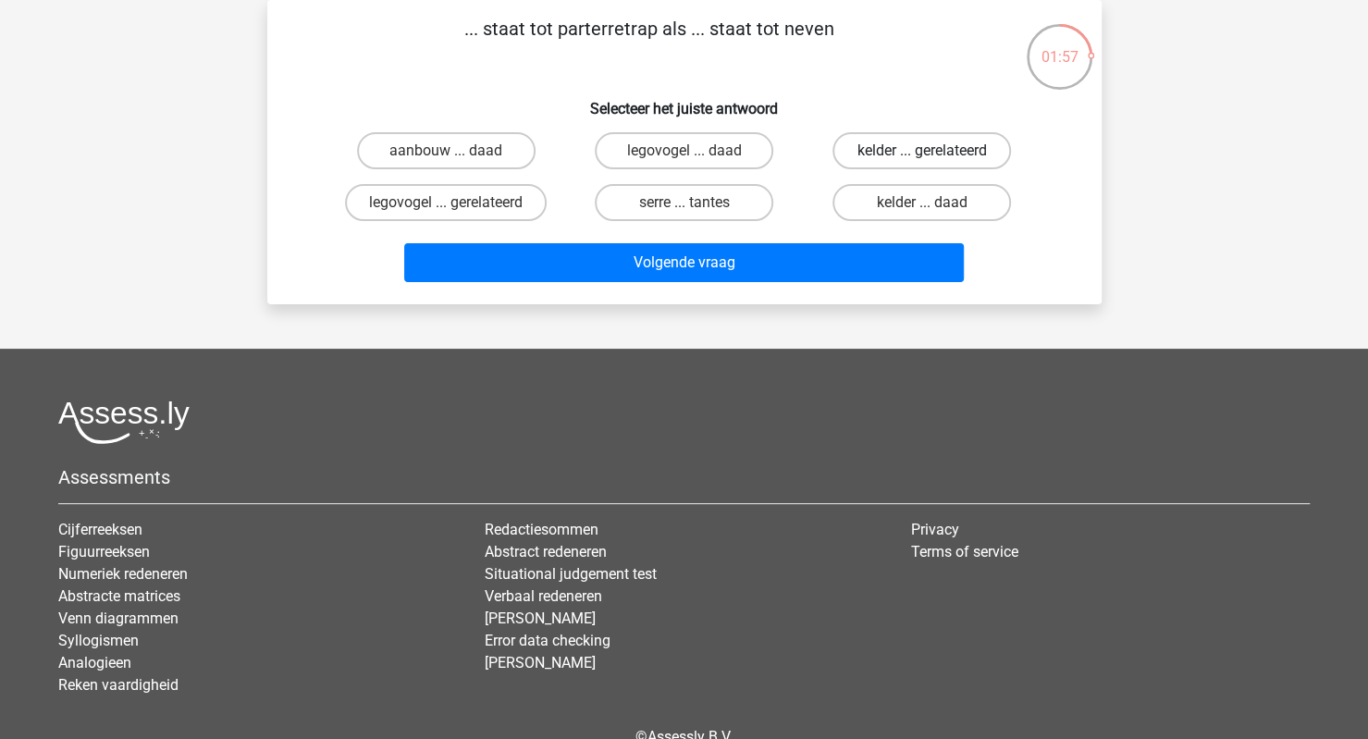
click at [890, 156] on label "kelder ... gerelateerd" at bounding box center [921, 150] width 178 height 37
click at [922, 156] on input "kelder ... gerelateerd" at bounding box center [928, 157] width 12 height 12
radio input "true"
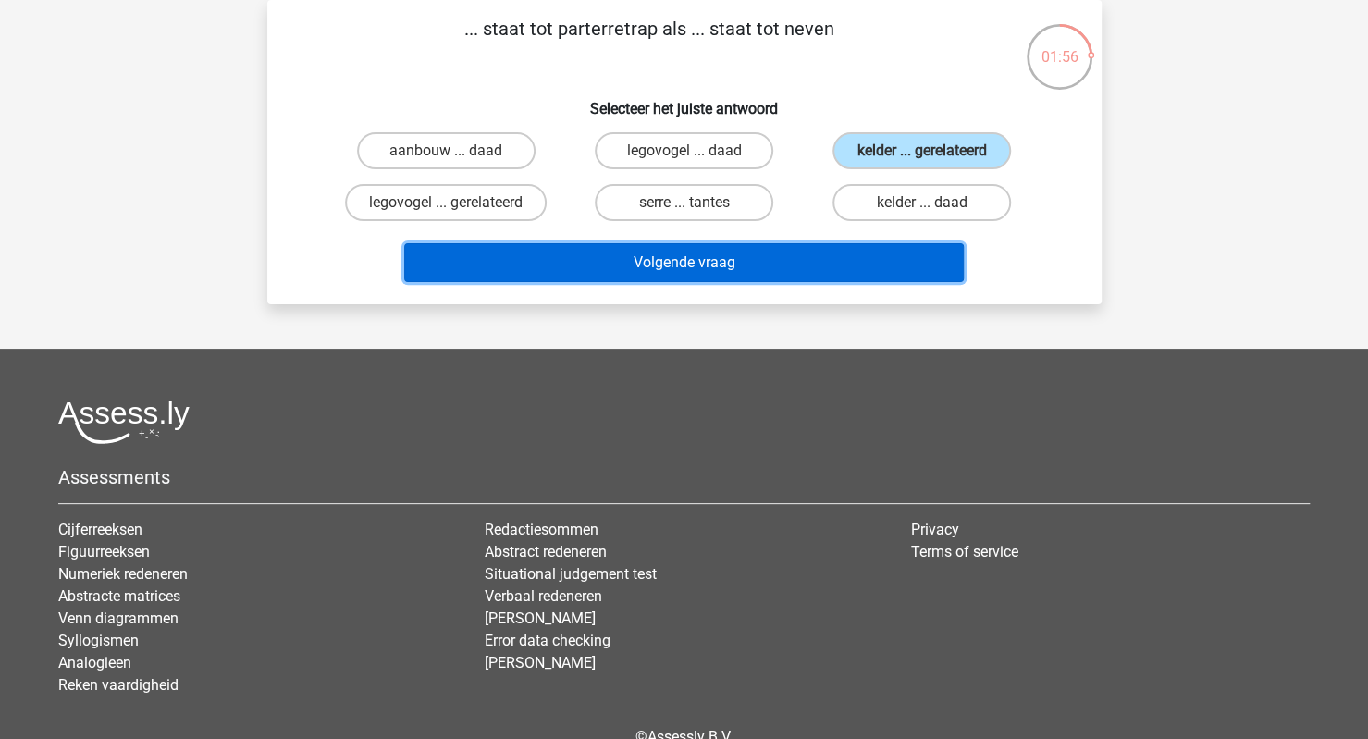
click at [755, 254] on button "Volgende vraag" at bounding box center [683, 262] width 559 height 39
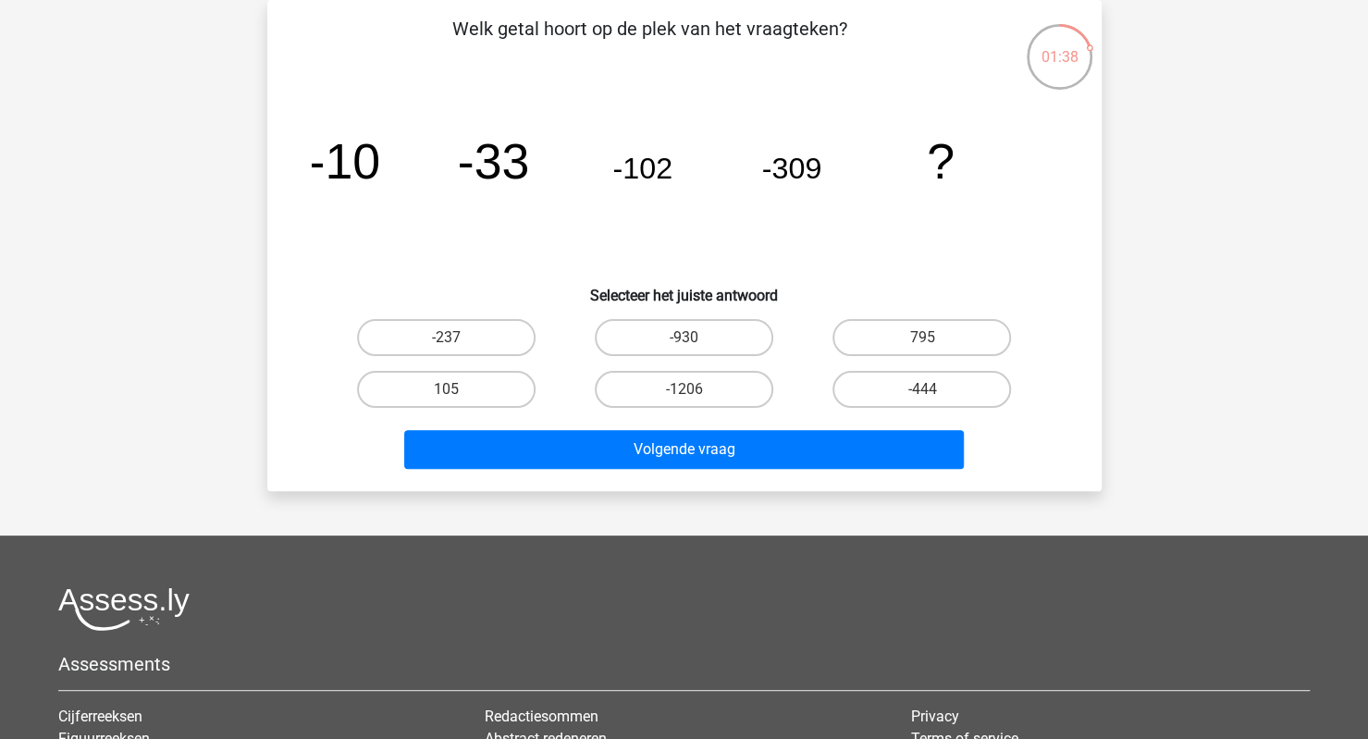
drag, startPoint x: 270, startPoint y: 151, endPoint x: 494, endPoint y: 30, distance: 254.5
click at [494, 30] on div "Welk getal hoort op de plek van het vraagteken? image/svg+xml -10 -33 -102 -309…" at bounding box center [684, 245] width 834 height 491
click at [447, 28] on p "Welk getal hoort op de plek van het vraagteken?" at bounding box center [650, 42] width 706 height 55
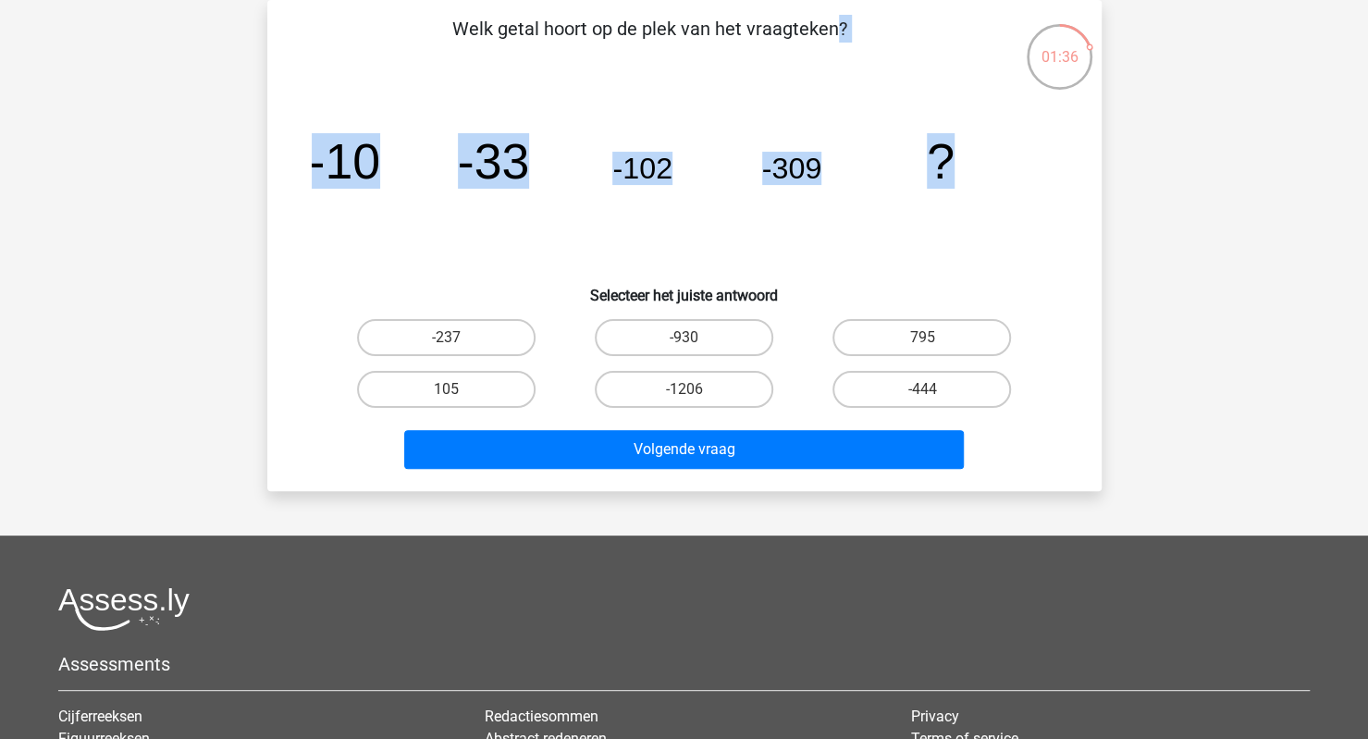
drag, startPoint x: 447, startPoint y: 28, endPoint x: 958, endPoint y: 160, distance: 528.2
click at [958, 160] on div "Welk getal hoort op de plek van het vraagteken? image/svg+xml -10 -33 -102 -309…" at bounding box center [684, 245] width 819 height 461
copy div "Welk getal hoort op de plek van het vraagteken? image/svg+xml -10 -33 -102 -309…"
click at [812, 258] on icon "image/svg+xml -10 -33 -102 -309 ?" at bounding box center [684, 178] width 745 height 187
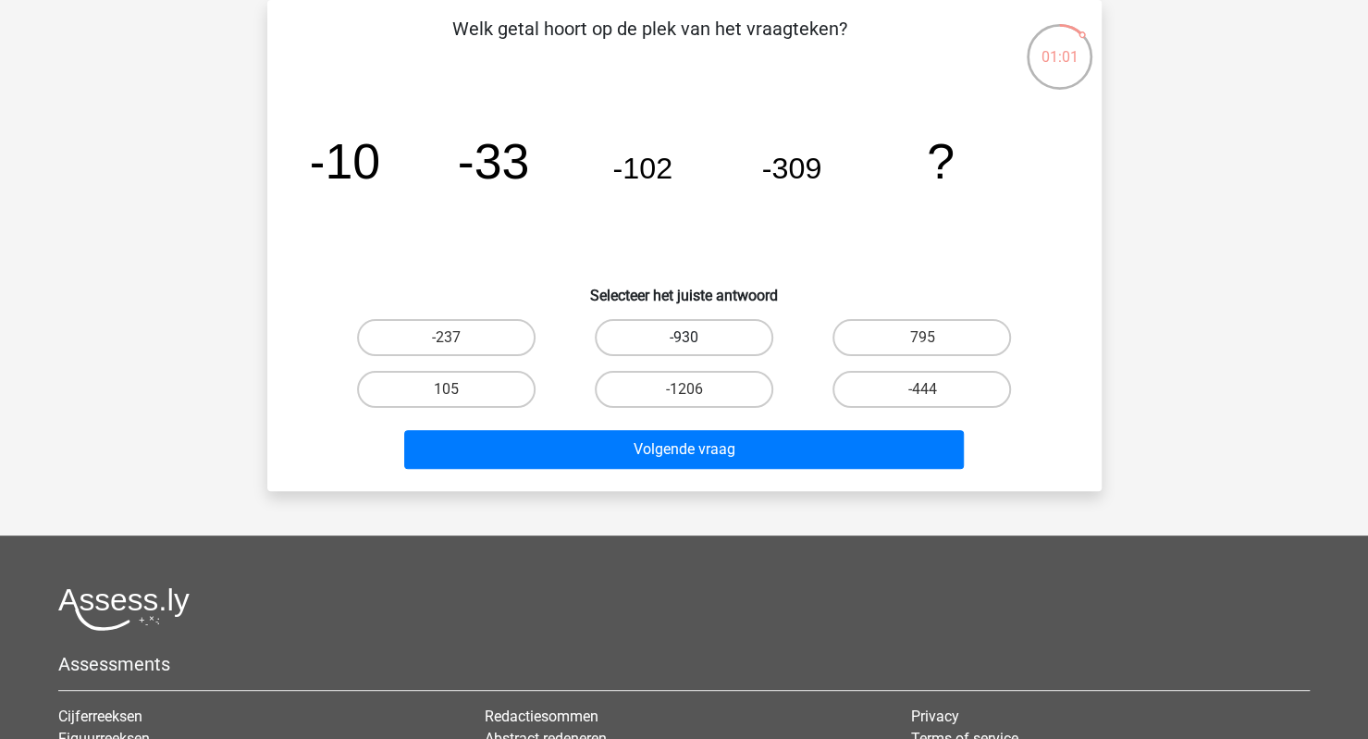
click at [708, 337] on label "-930" at bounding box center [684, 337] width 178 height 37
click at [695, 338] on input "-930" at bounding box center [689, 344] width 12 height 12
radio input "true"
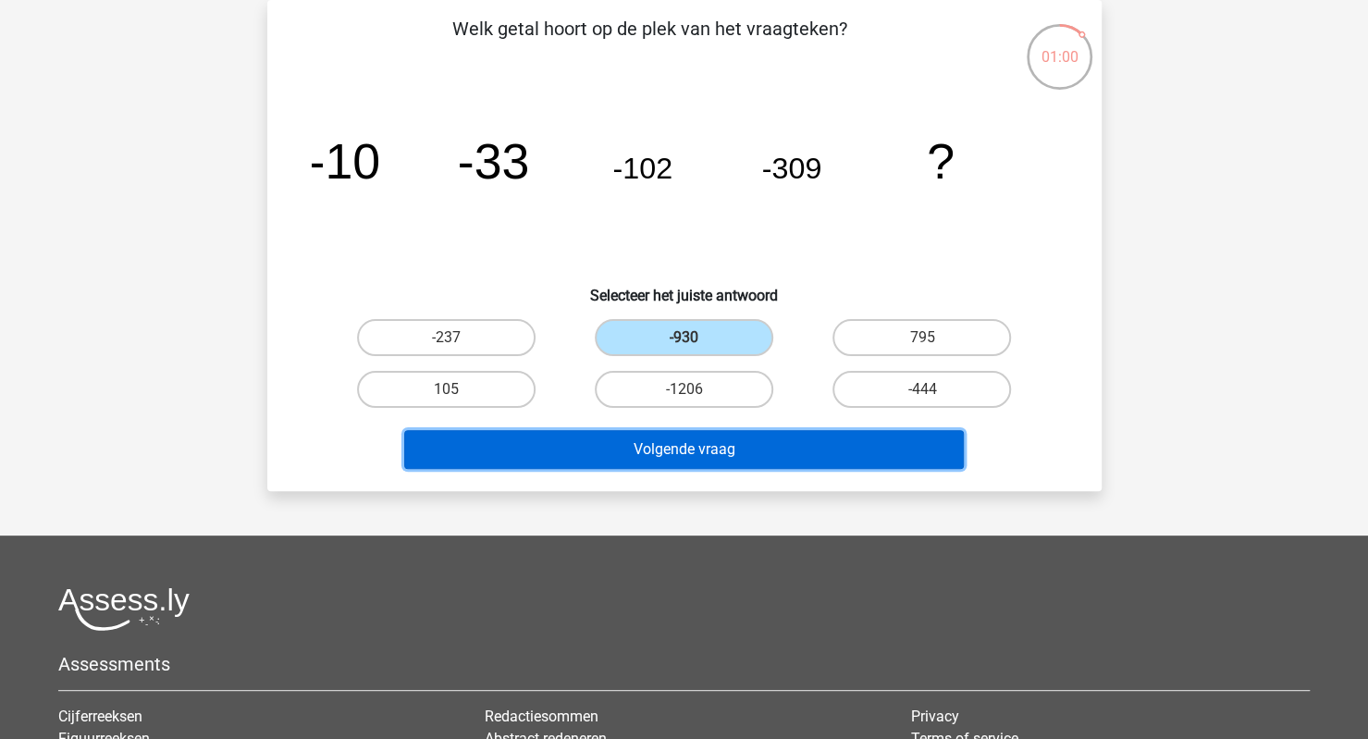
click at [712, 434] on button "Volgende vraag" at bounding box center [683, 449] width 559 height 39
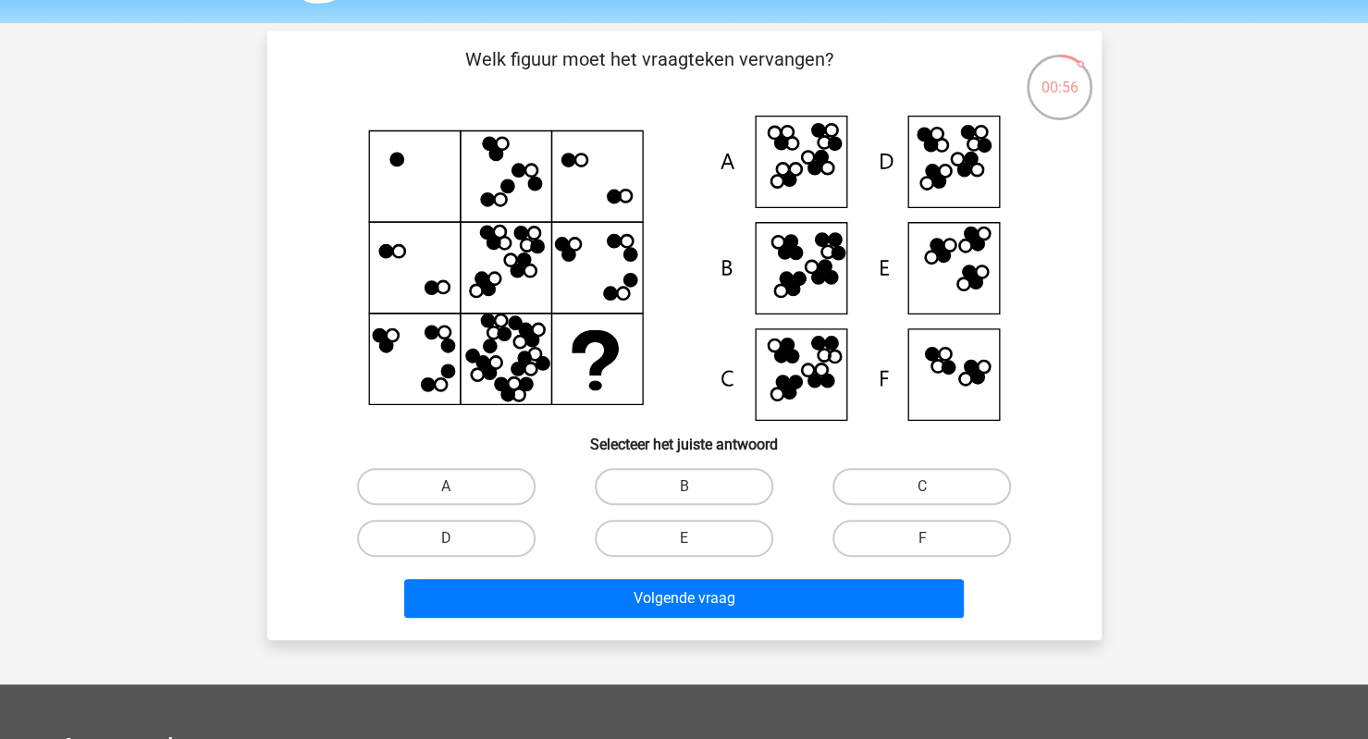
scroll to position [52, 0]
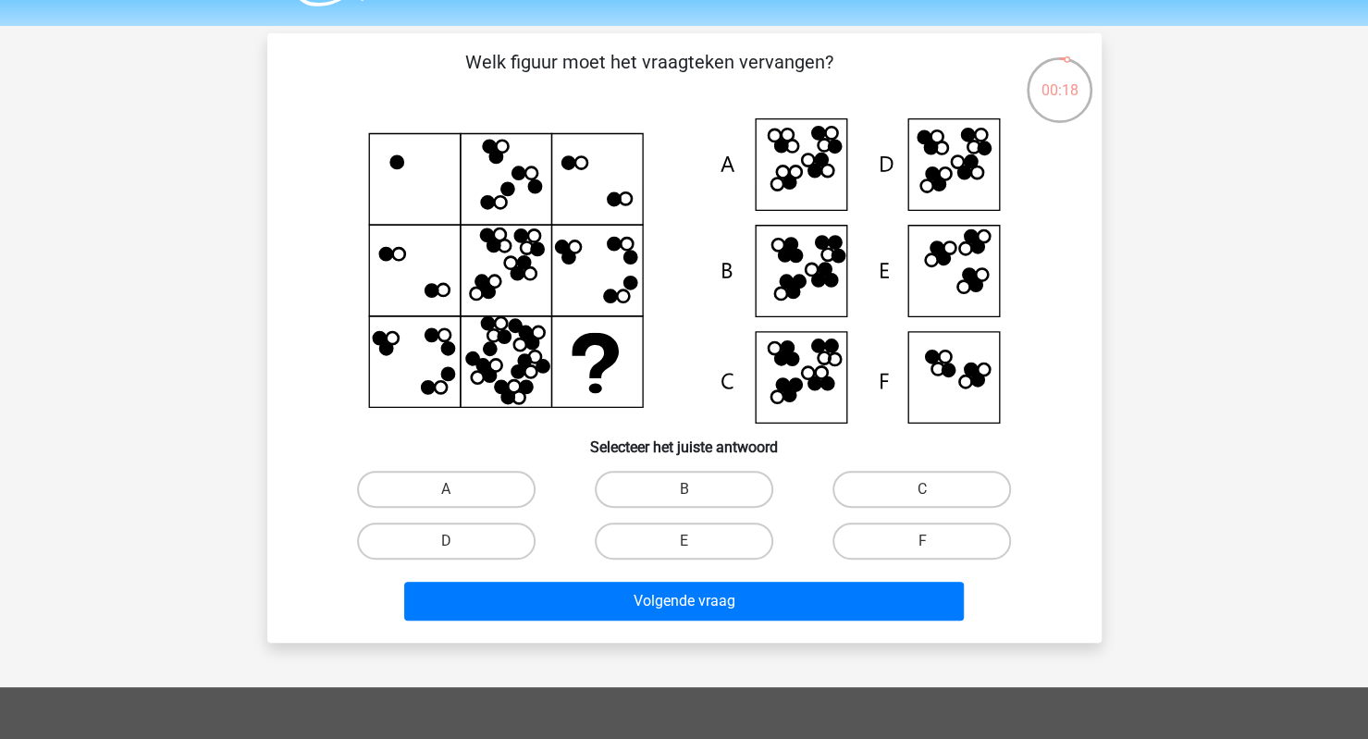
click at [816, 258] on icon at bounding box center [684, 270] width 745 height 305
click at [732, 480] on label "B" at bounding box center [684, 489] width 178 height 37
click at [695, 489] on input "B" at bounding box center [689, 495] width 12 height 12
radio input "true"
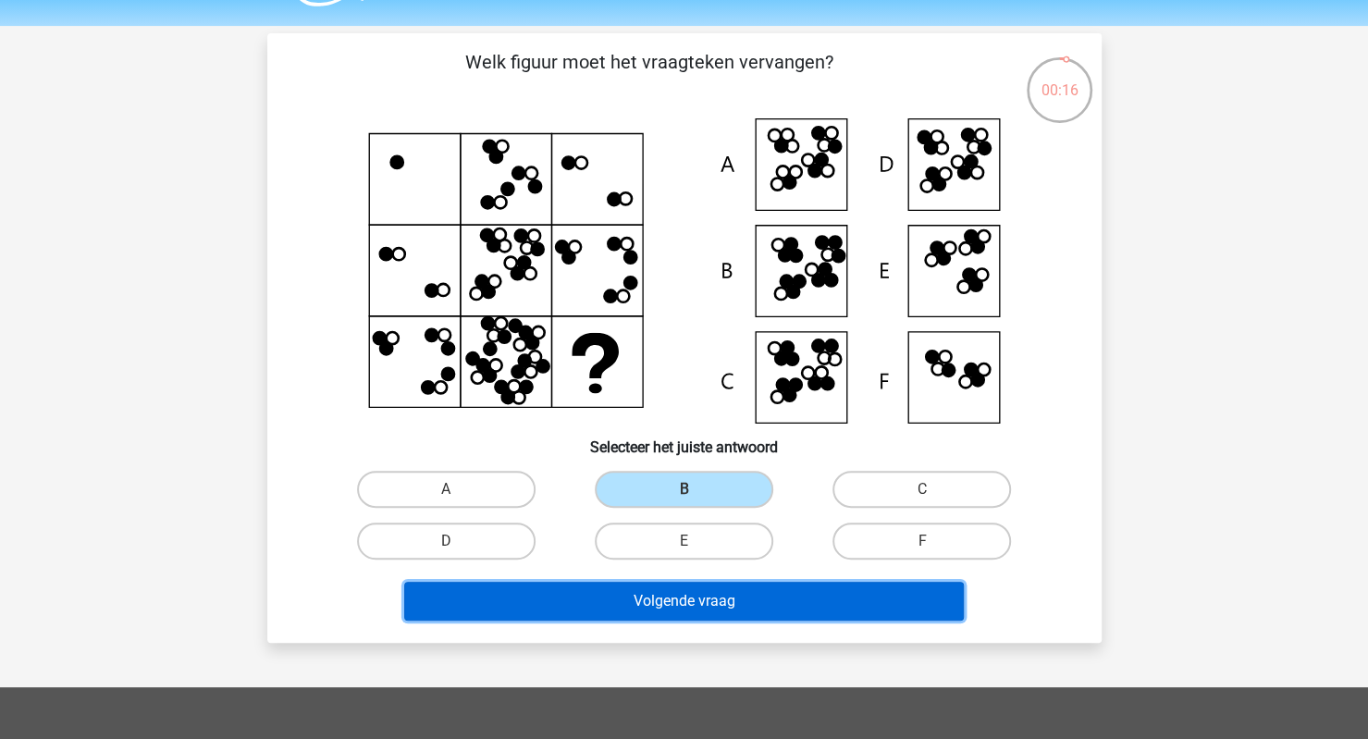
click at [718, 588] on button "Volgende vraag" at bounding box center [683, 601] width 559 height 39
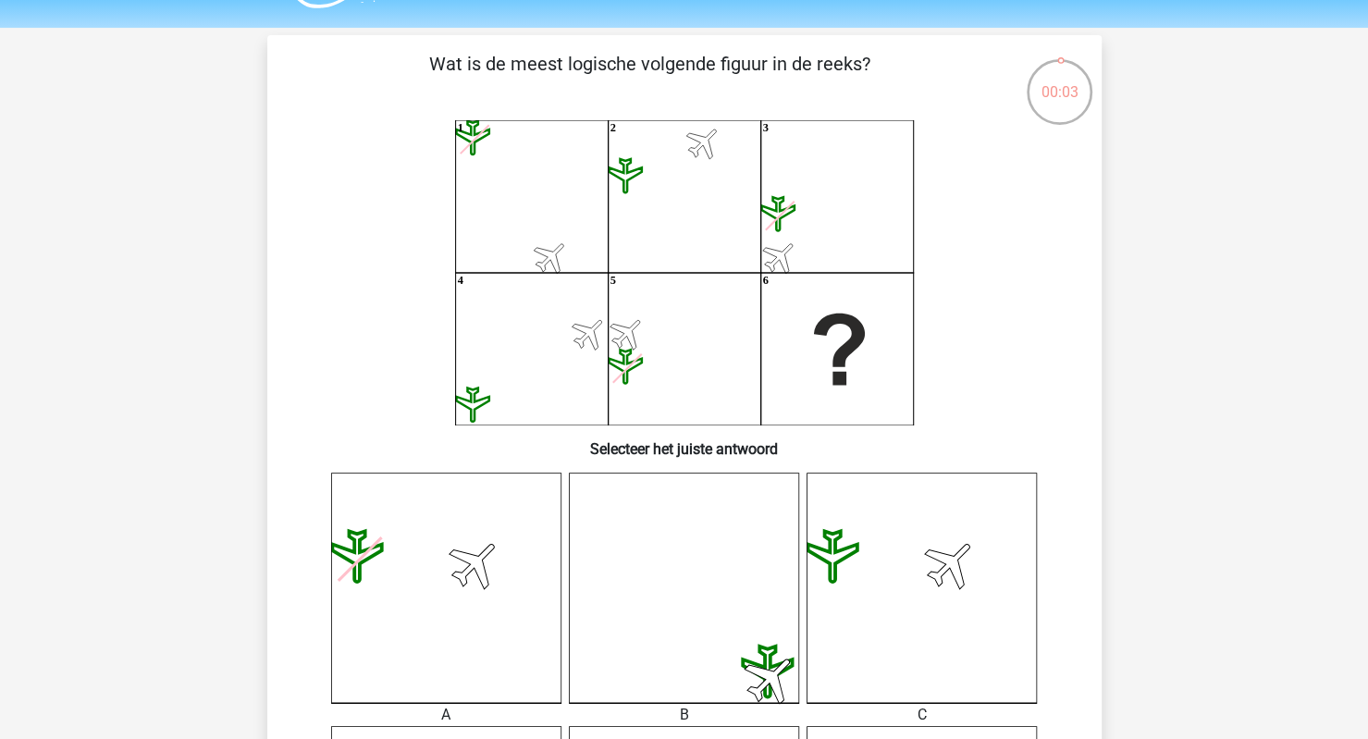
scroll to position [49, 0]
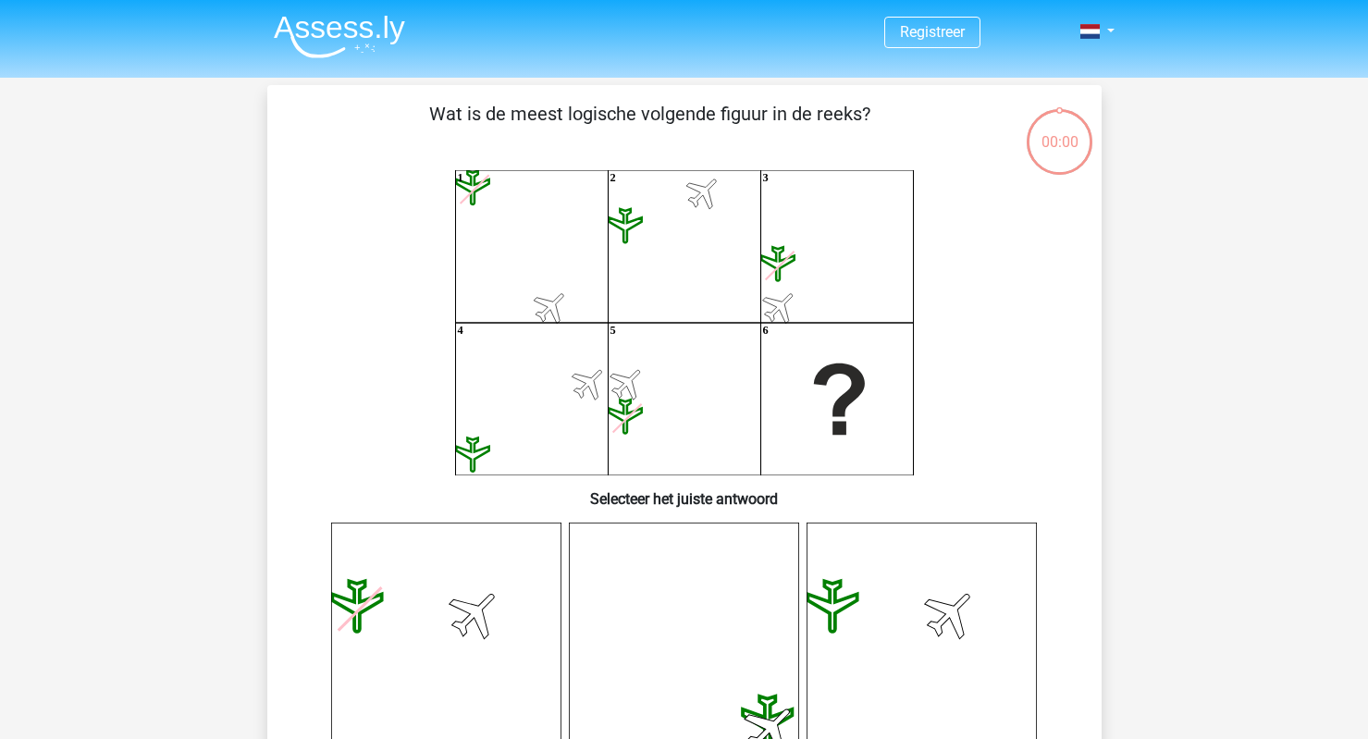
scroll to position [49, 0]
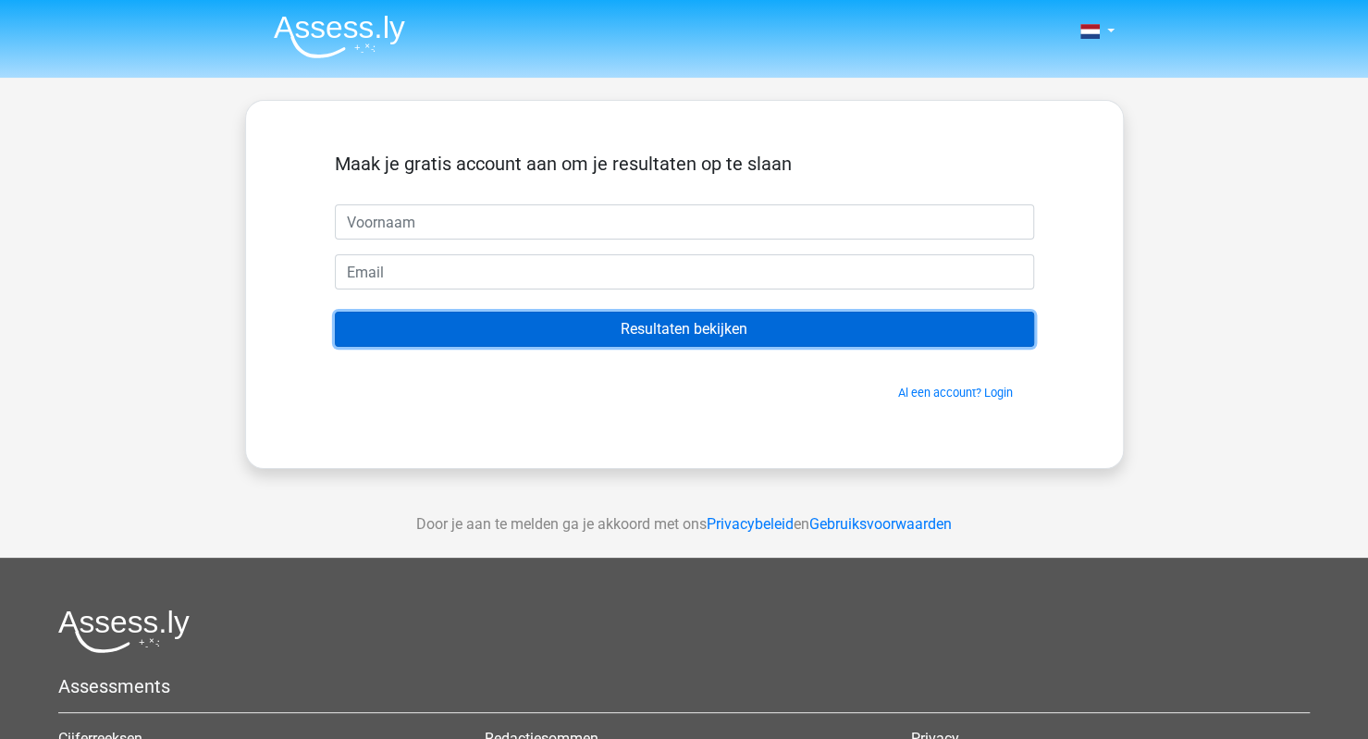
click at [669, 322] on input "Resultaten bekijken" at bounding box center [684, 329] width 699 height 35
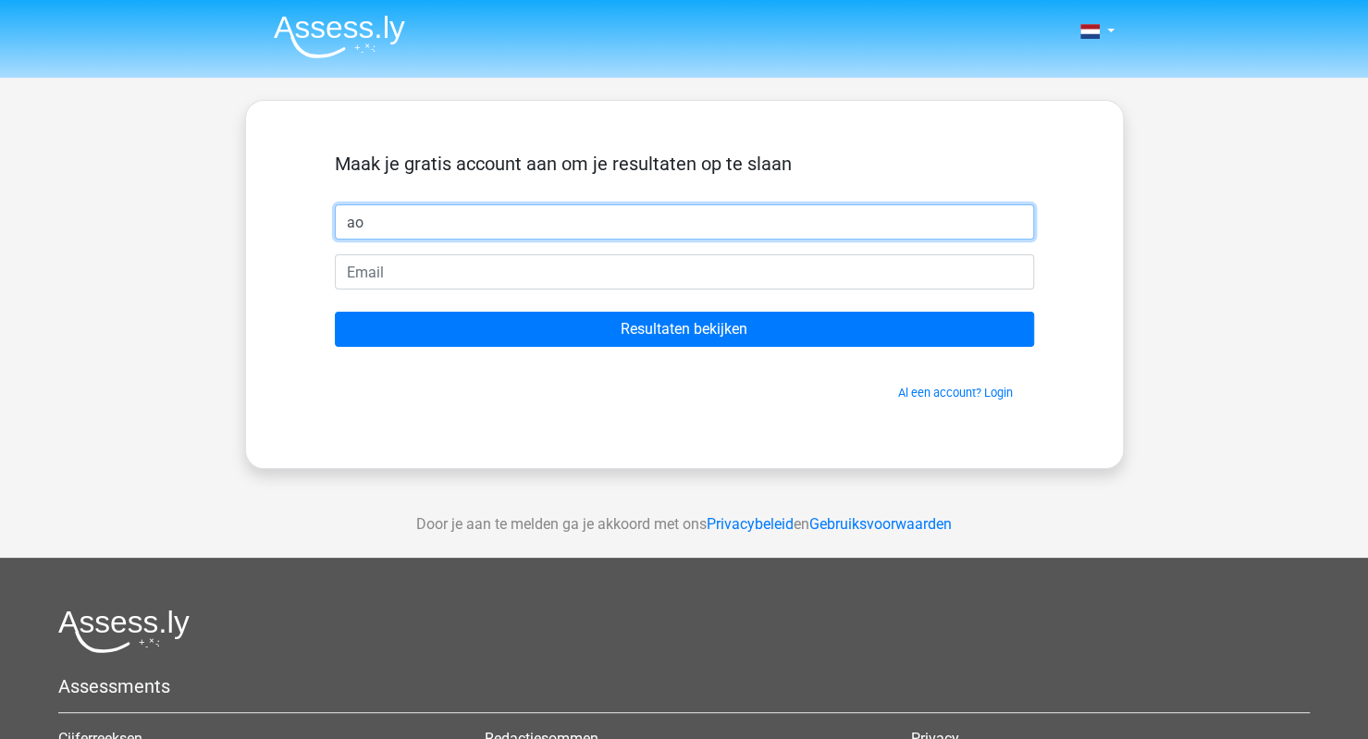
type input "a"
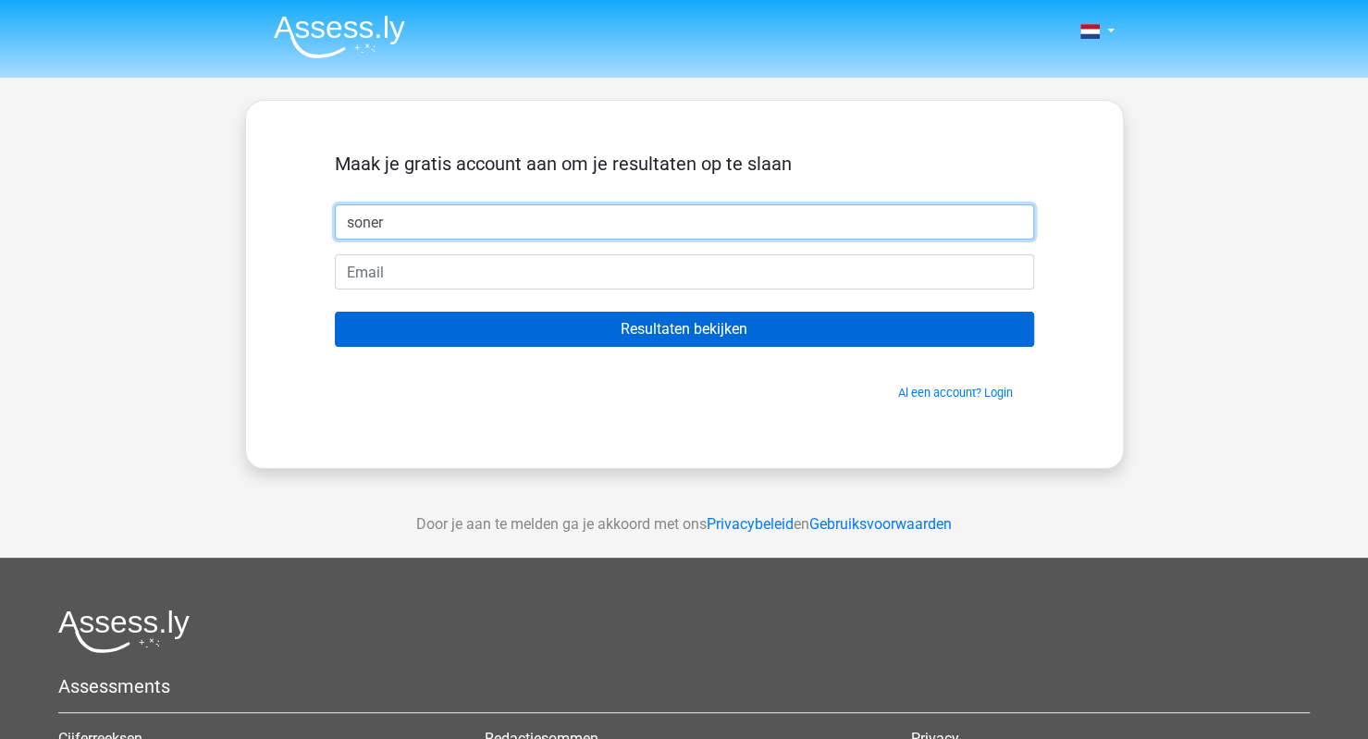
type input "soner"
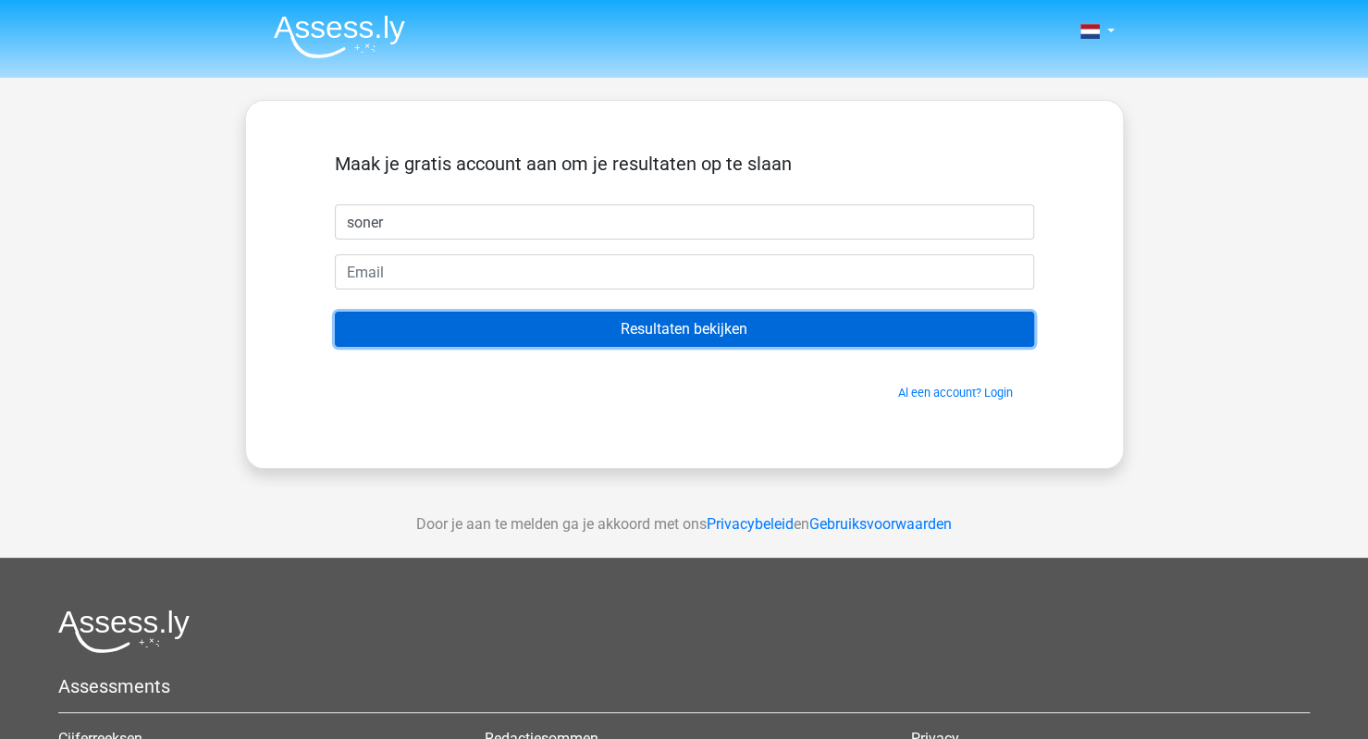
click at [698, 333] on input "Resultaten bekijken" at bounding box center [684, 329] width 699 height 35
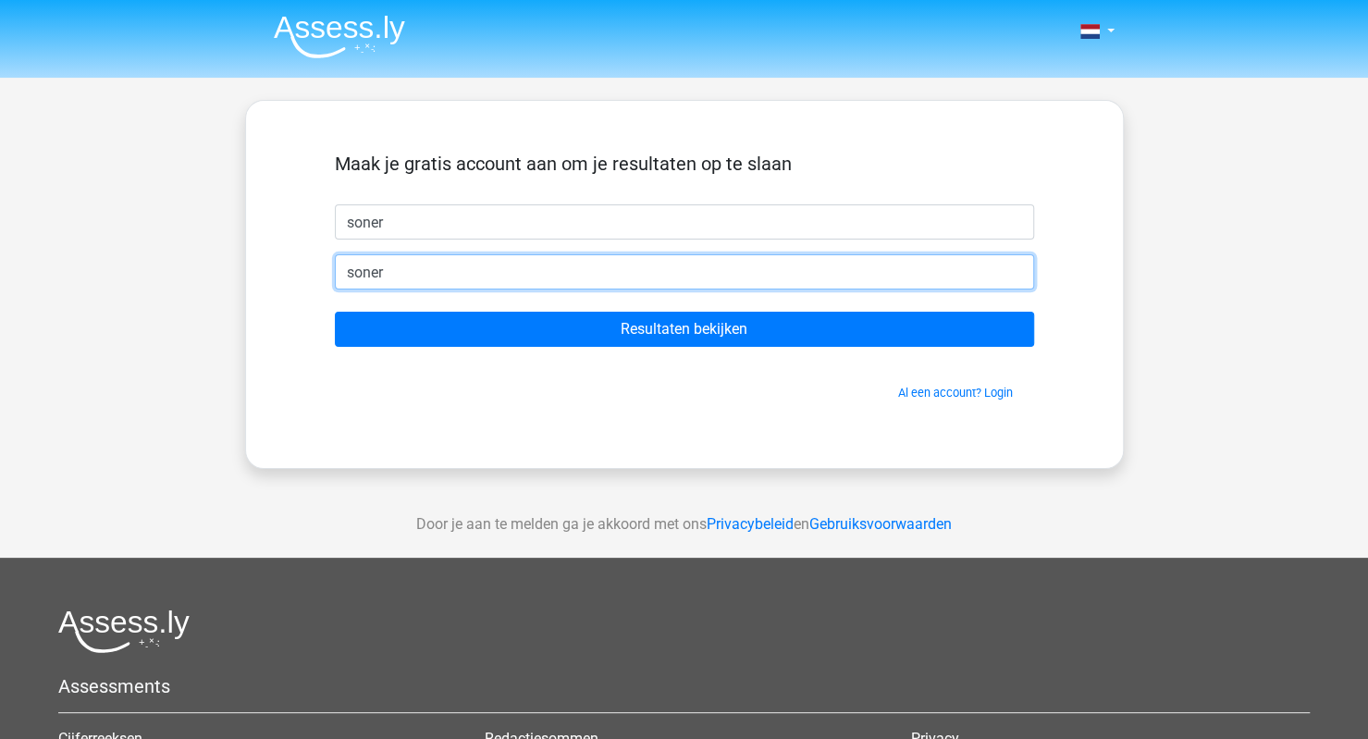
type input "[EMAIL_ADDRESS][DOMAIN_NAME]"
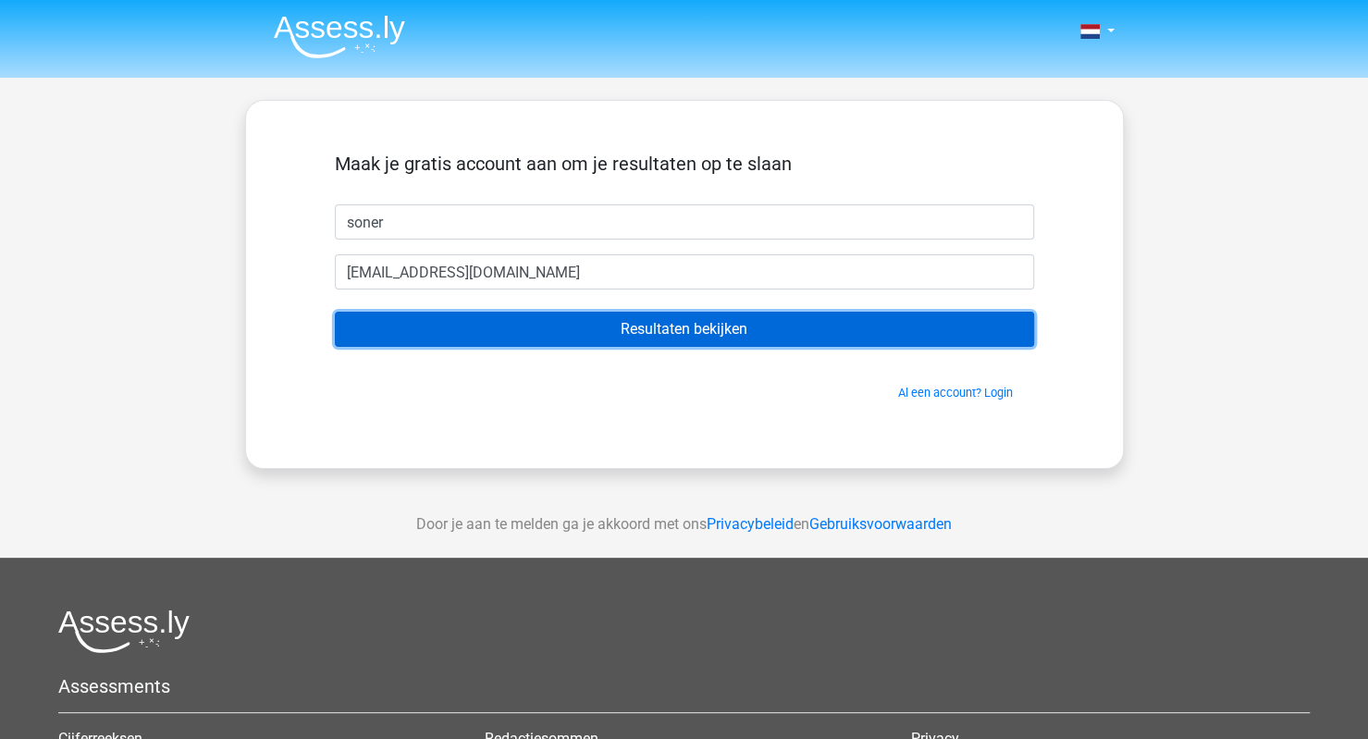
click at [453, 328] on input "Resultaten bekijken" at bounding box center [684, 329] width 699 height 35
click at [577, 313] on input "Resultaten bekijken" at bounding box center [684, 329] width 699 height 35
